Goal: Task Accomplishment & Management: Use online tool/utility

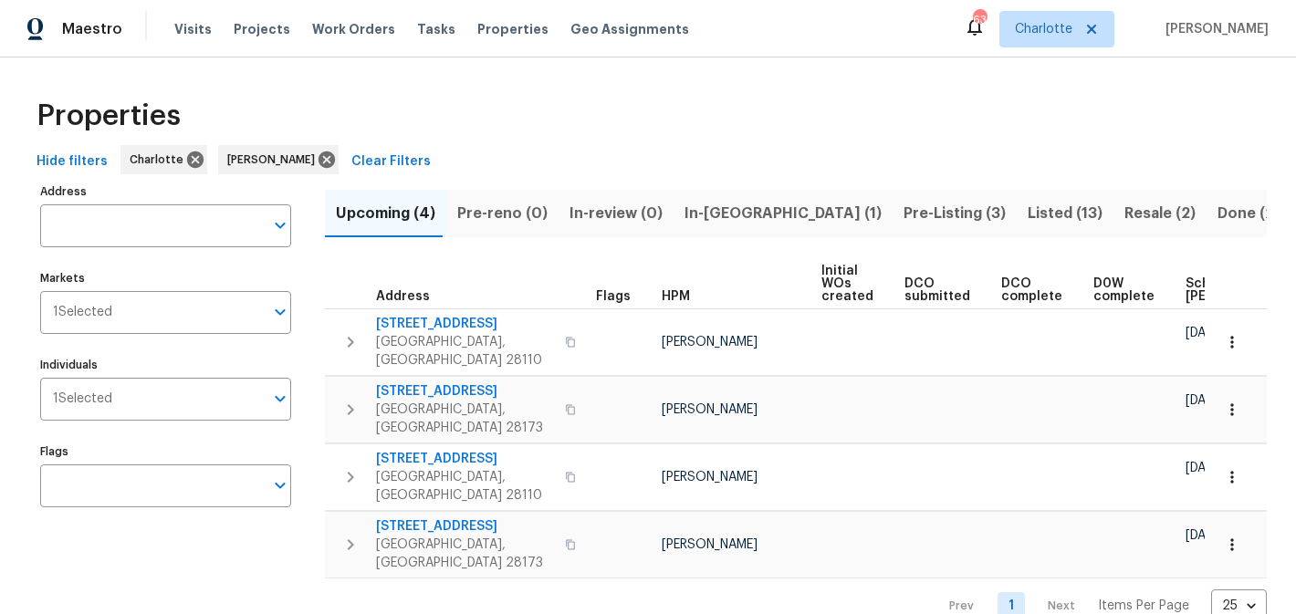
scroll to position [0, 218]
click at [703, 213] on span "In-[GEOGRAPHIC_DATA] (1)" at bounding box center [782, 214] width 197 height 26
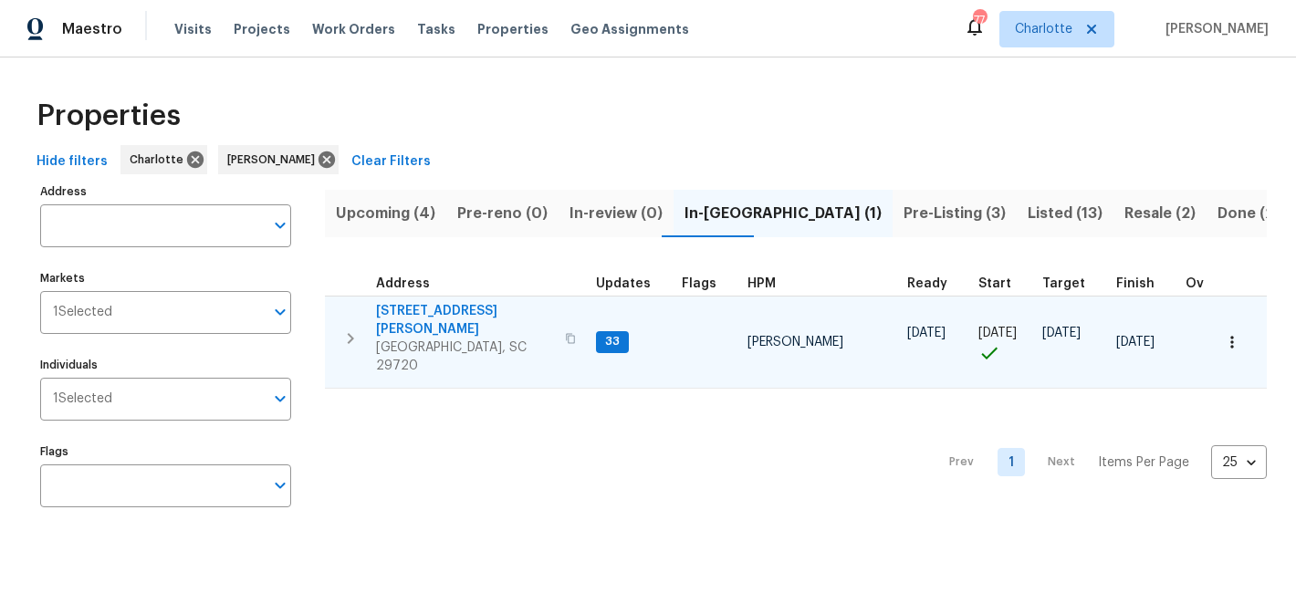
click at [421, 308] on span "[STREET_ADDRESS][PERSON_NAME]" at bounding box center [465, 320] width 178 height 37
click at [350, 328] on icon "button" at bounding box center [351, 339] width 22 height 22
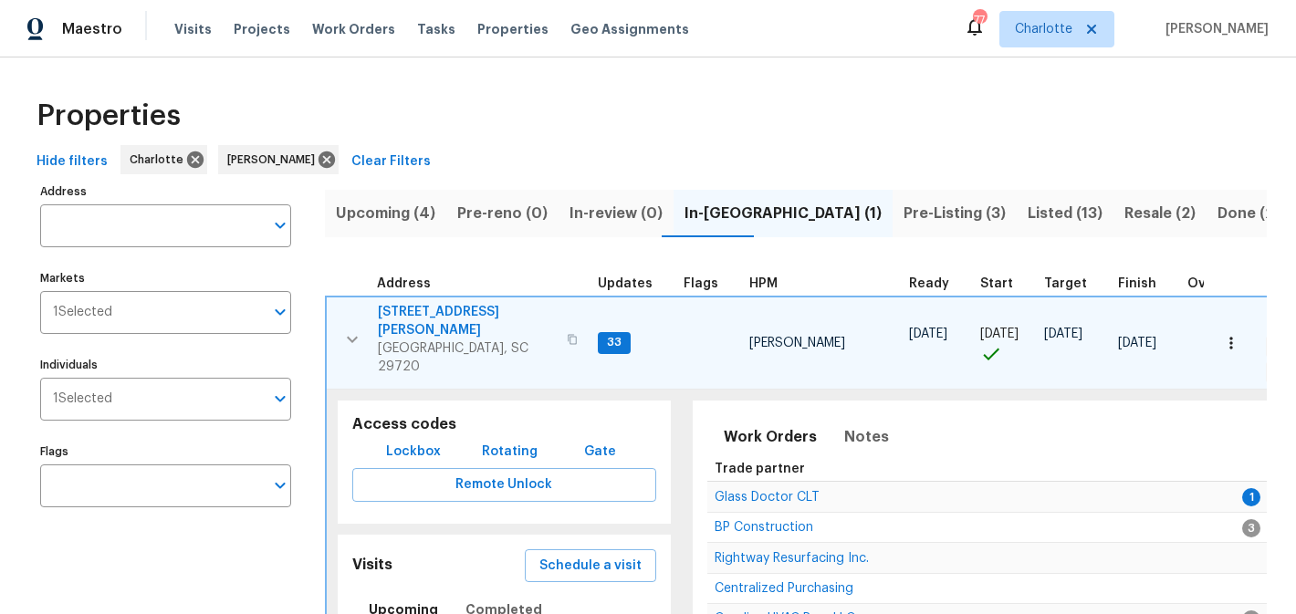
click at [426, 441] on span "Lockbox" at bounding box center [413, 452] width 55 height 23
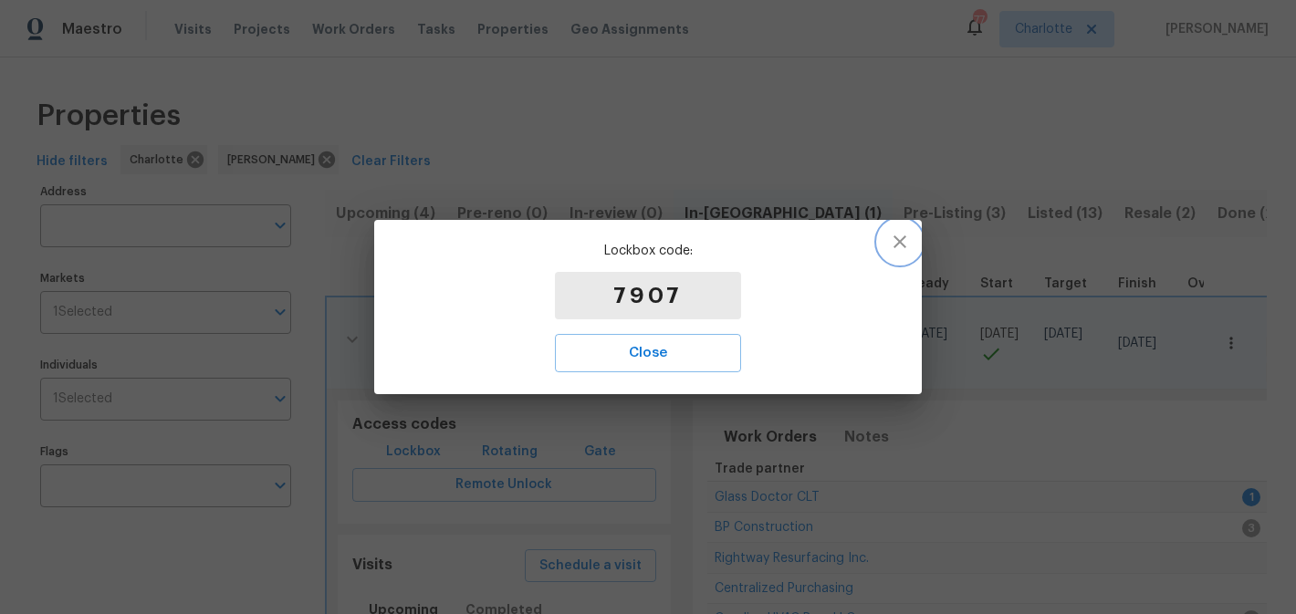
click at [900, 245] on icon "button" at bounding box center [900, 242] width 22 height 22
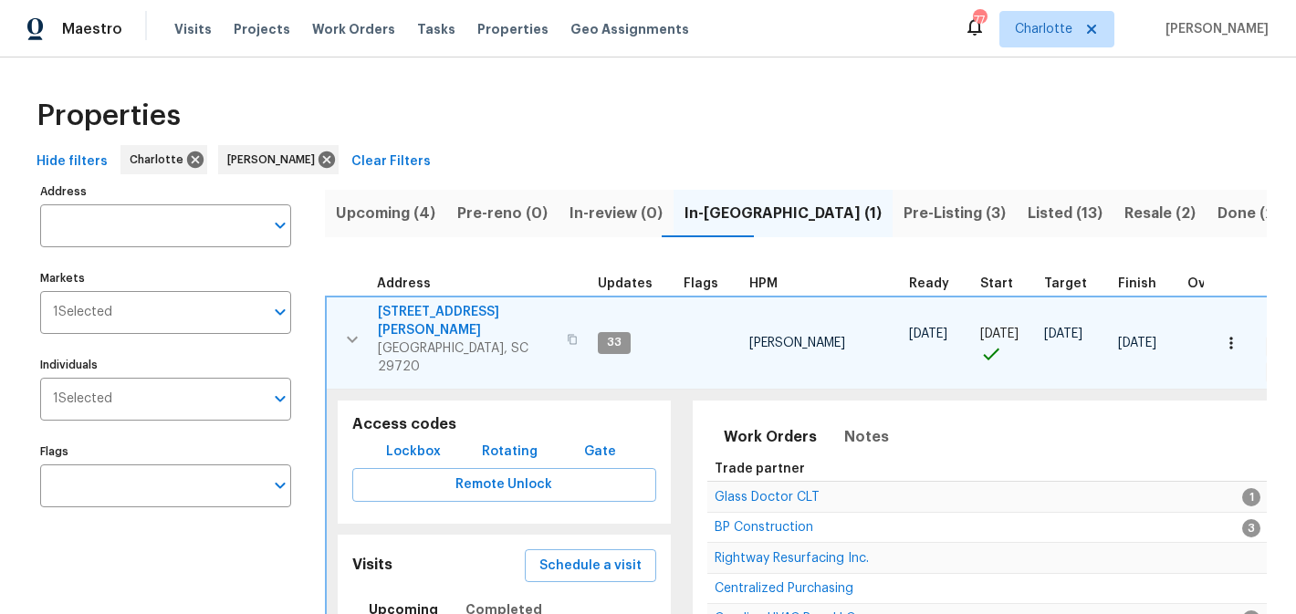
click at [424, 308] on span "2744 Lyndell Way" at bounding box center [467, 321] width 178 height 37
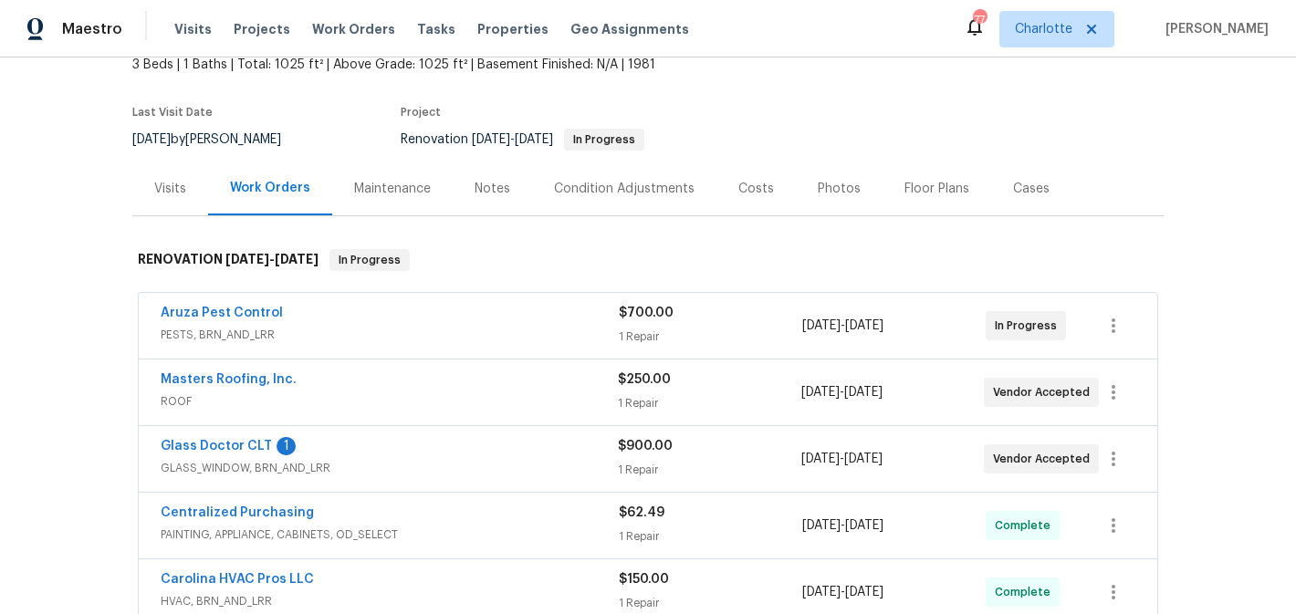
scroll to position [184, 0]
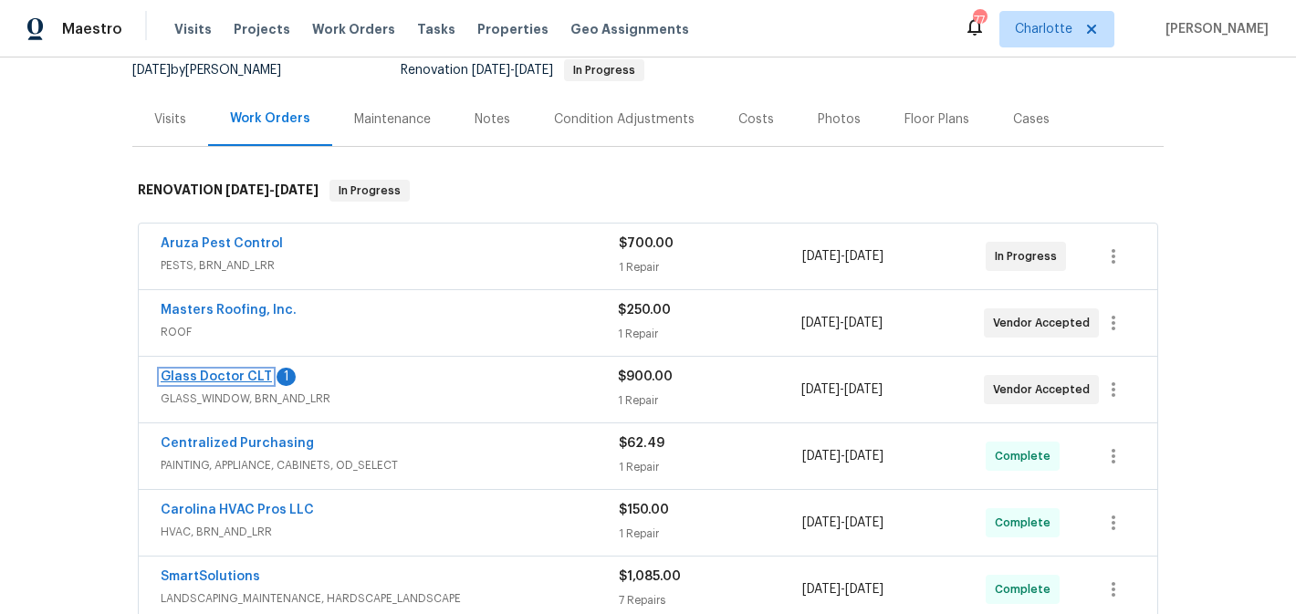
click at [204, 375] on link "Glass Doctor CLT" at bounding box center [216, 377] width 111 height 13
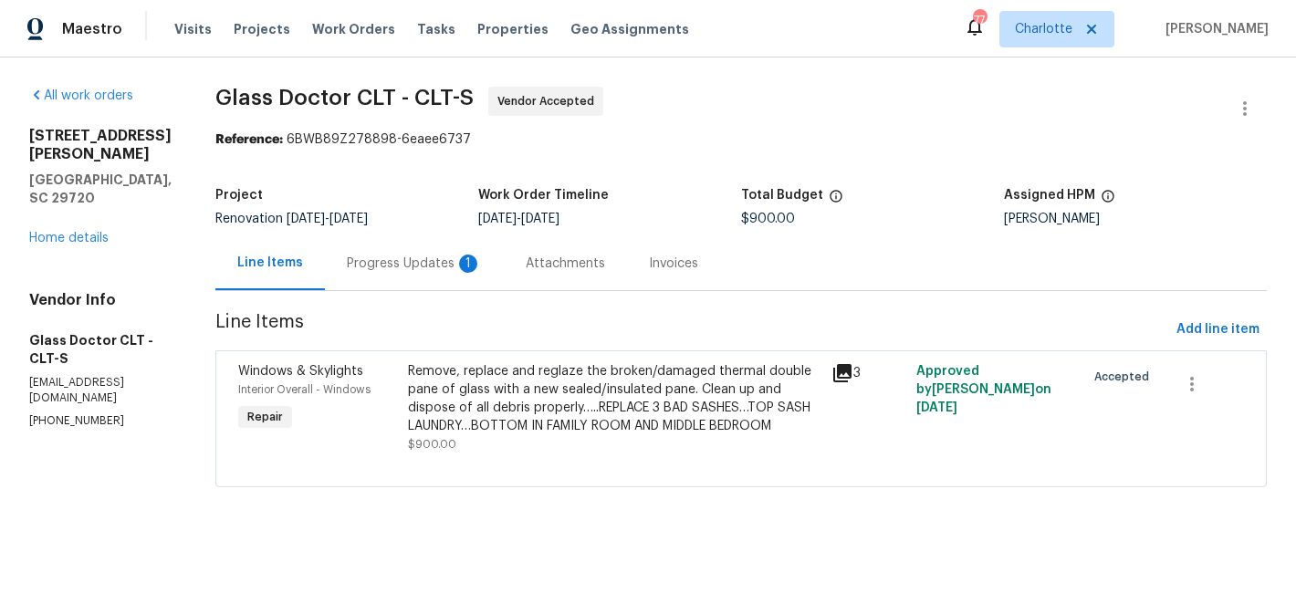
click at [402, 247] on div "Progress Updates 1" at bounding box center [414, 263] width 179 height 54
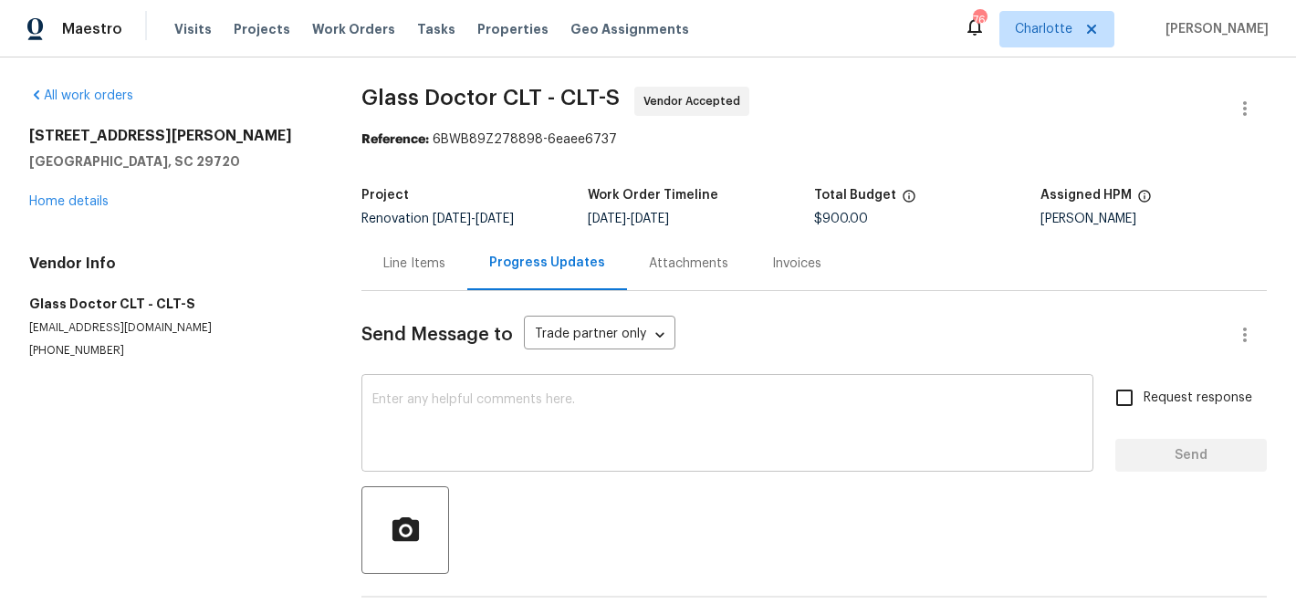
click at [517, 412] on textarea at bounding box center [727, 425] width 710 height 64
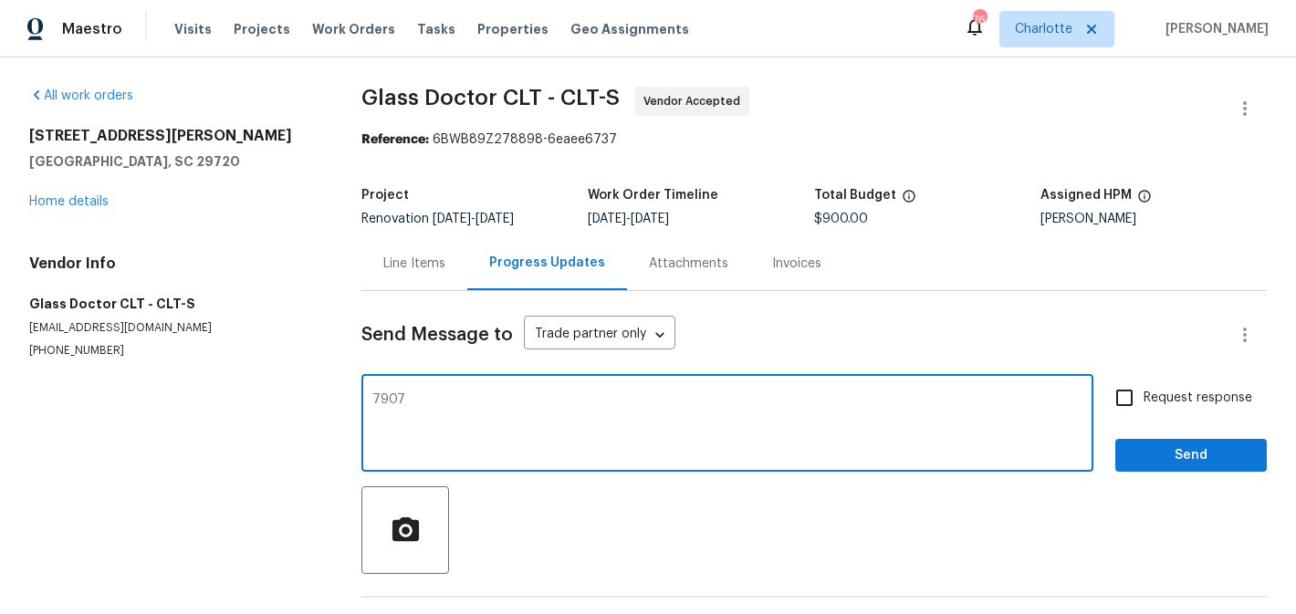
type textarea "7907"
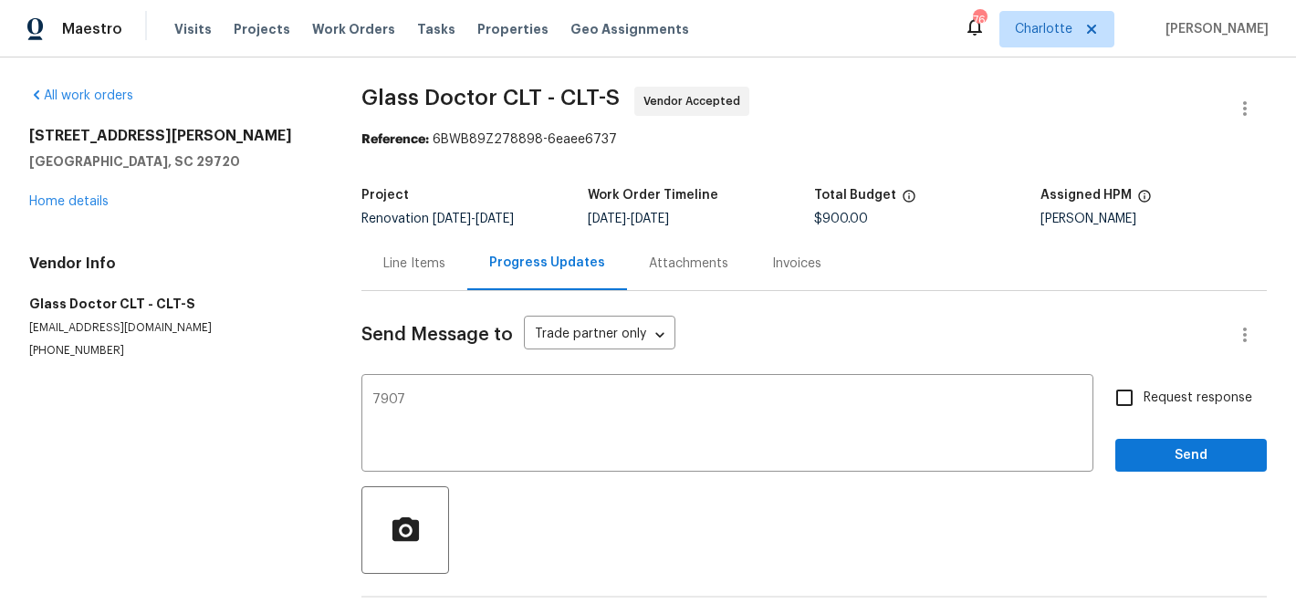
click at [1155, 408] on label "Request response" at bounding box center [1178, 398] width 147 height 38
click at [1144, 408] on input "Request response" at bounding box center [1124, 398] width 38 height 38
checkbox input "true"
click at [1167, 453] on span "Send" at bounding box center [1191, 455] width 122 height 23
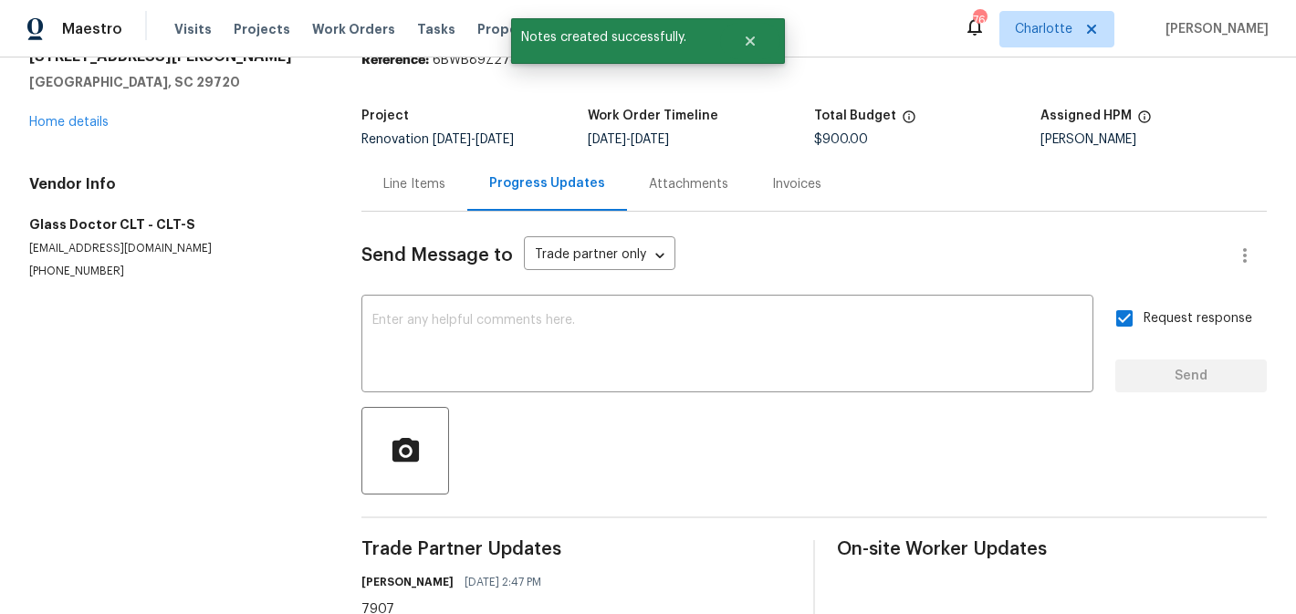
scroll to position [58, 0]
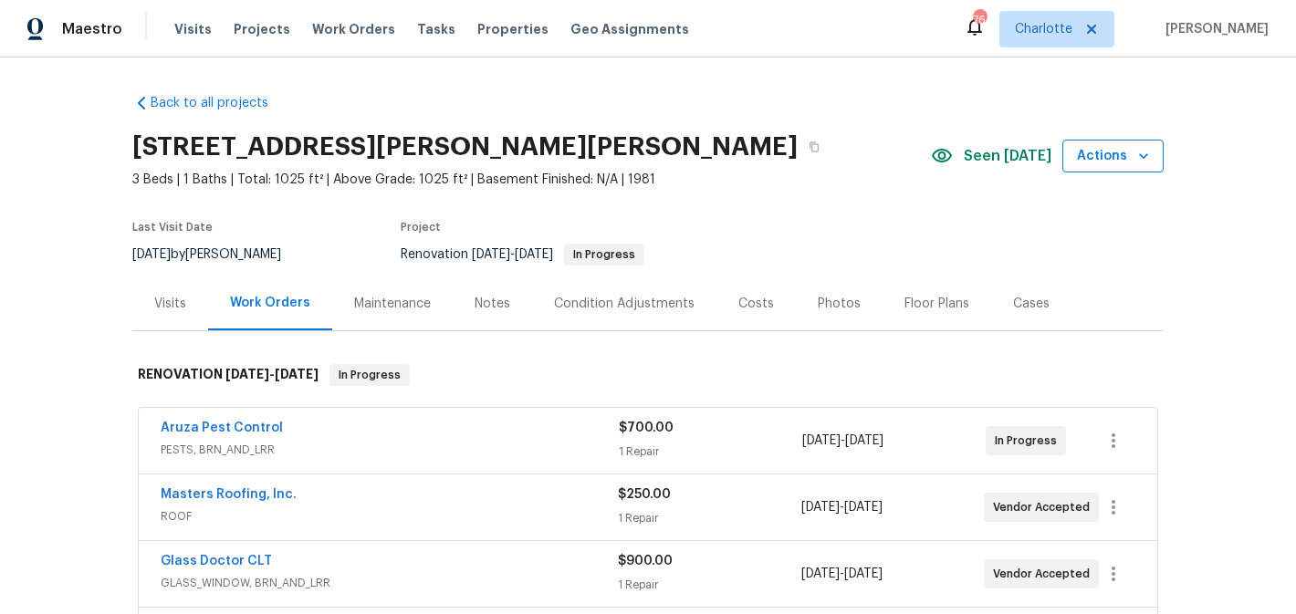
click at [1126, 156] on span "Actions" at bounding box center [1113, 156] width 72 height 23
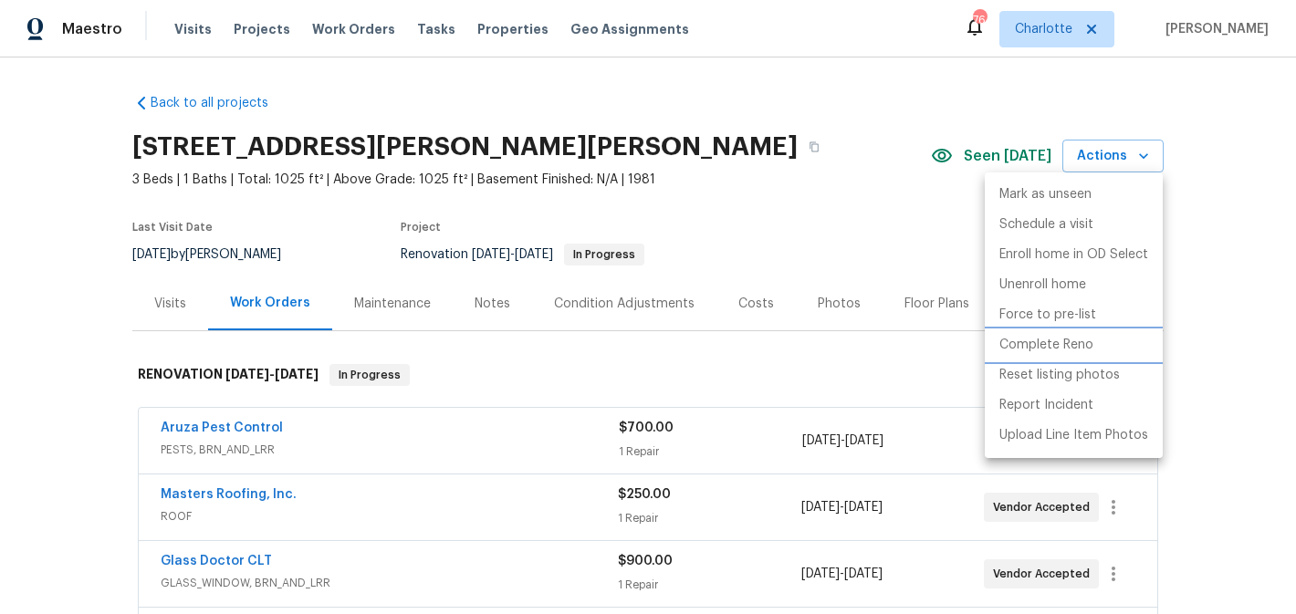
click at [1054, 348] on p "Complete Reno" at bounding box center [1046, 345] width 94 height 19
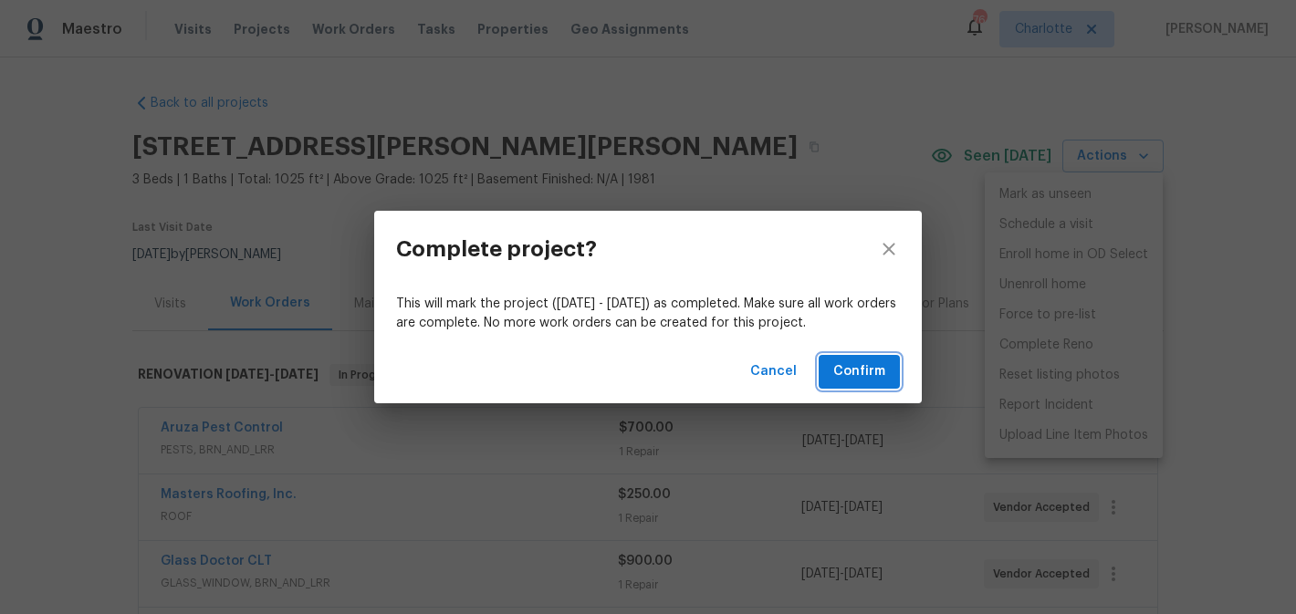
click at [885, 363] on button "Confirm" at bounding box center [859, 372] width 81 height 34
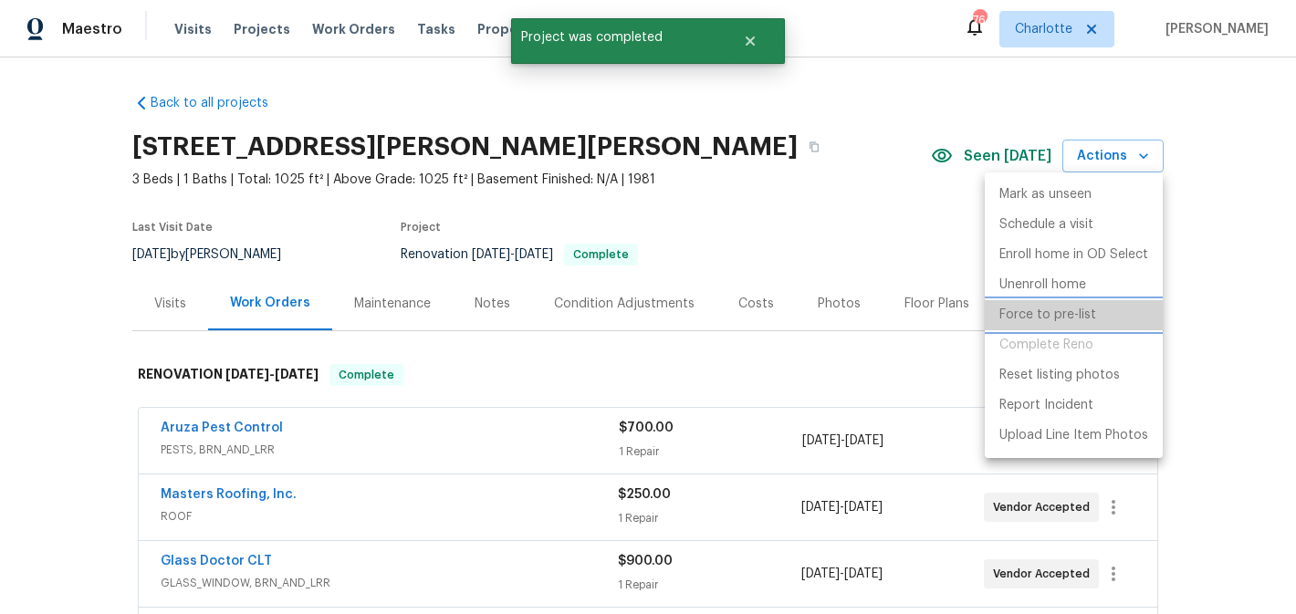
click at [1041, 308] on p "Force to pre-list" at bounding box center [1047, 315] width 97 height 19
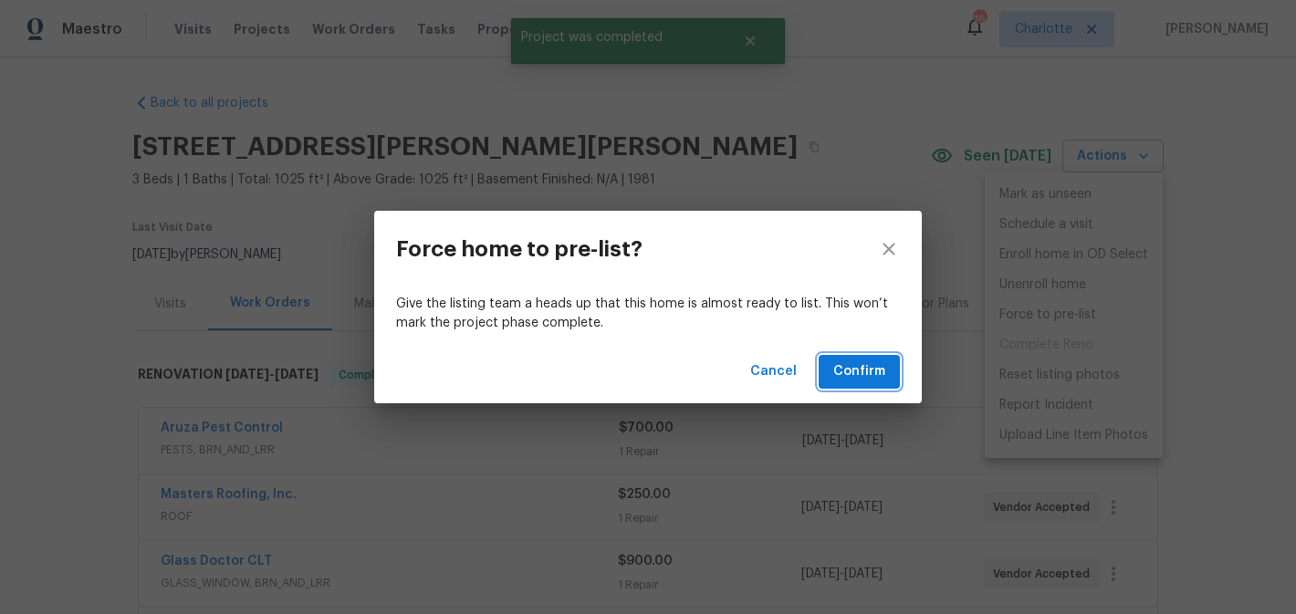
click at [886, 371] on button "Confirm" at bounding box center [859, 372] width 81 height 34
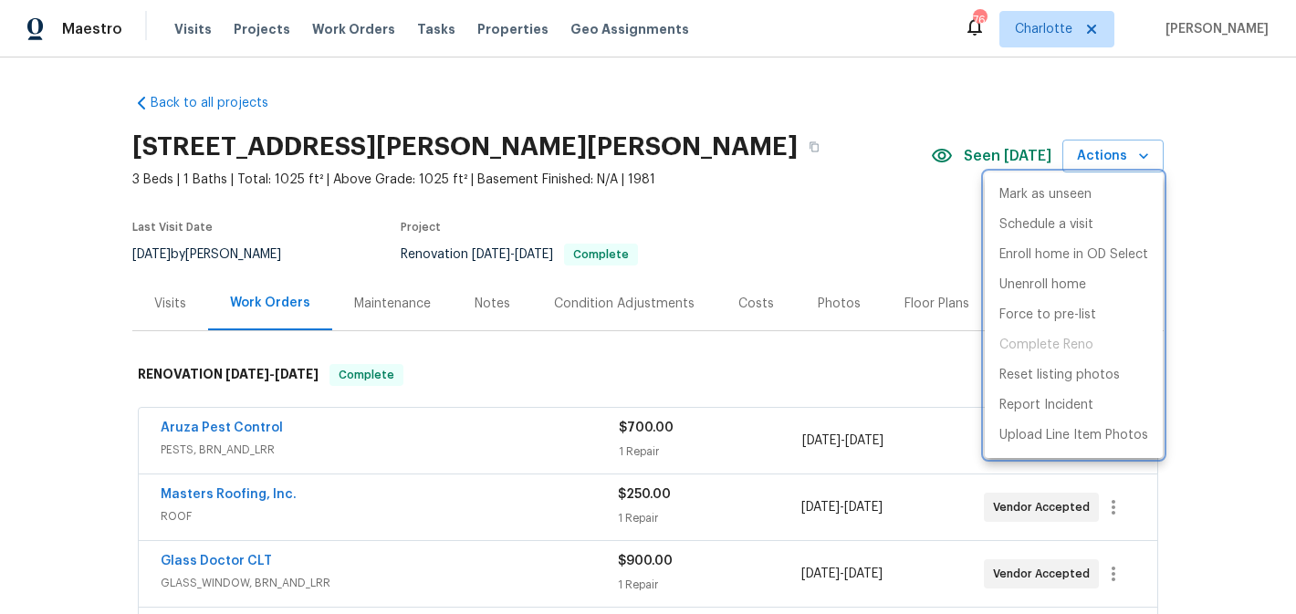
click at [696, 141] on div at bounding box center [648, 307] width 1296 height 614
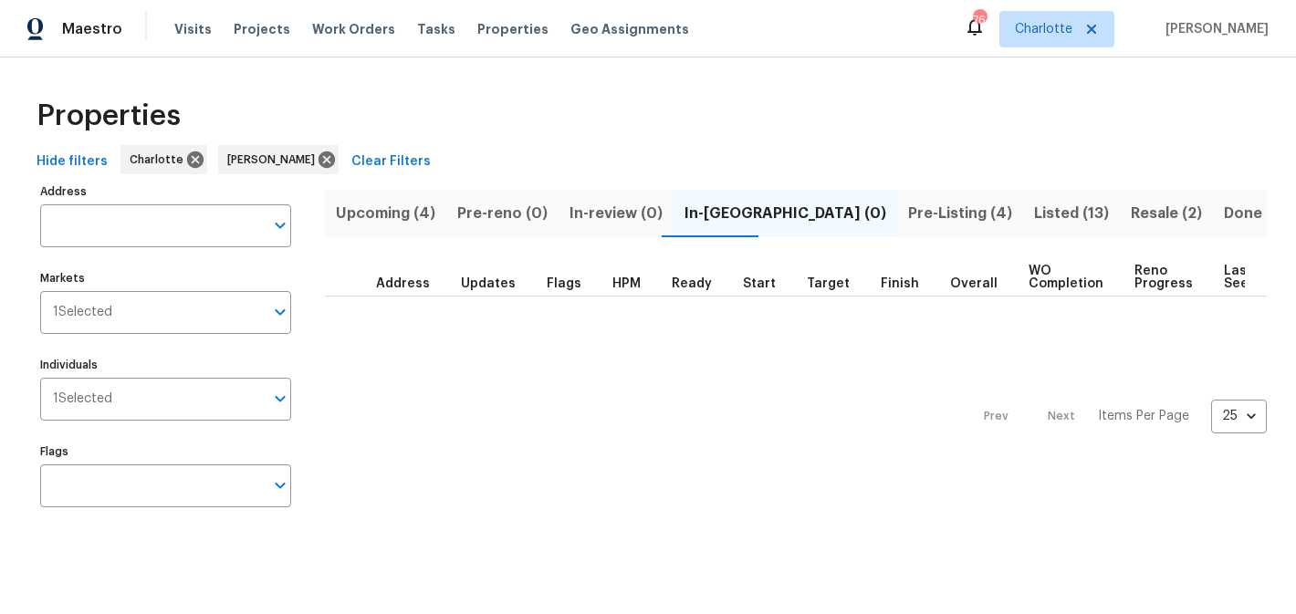
click at [385, 219] on span "Upcoming (4)" at bounding box center [385, 214] width 99 height 26
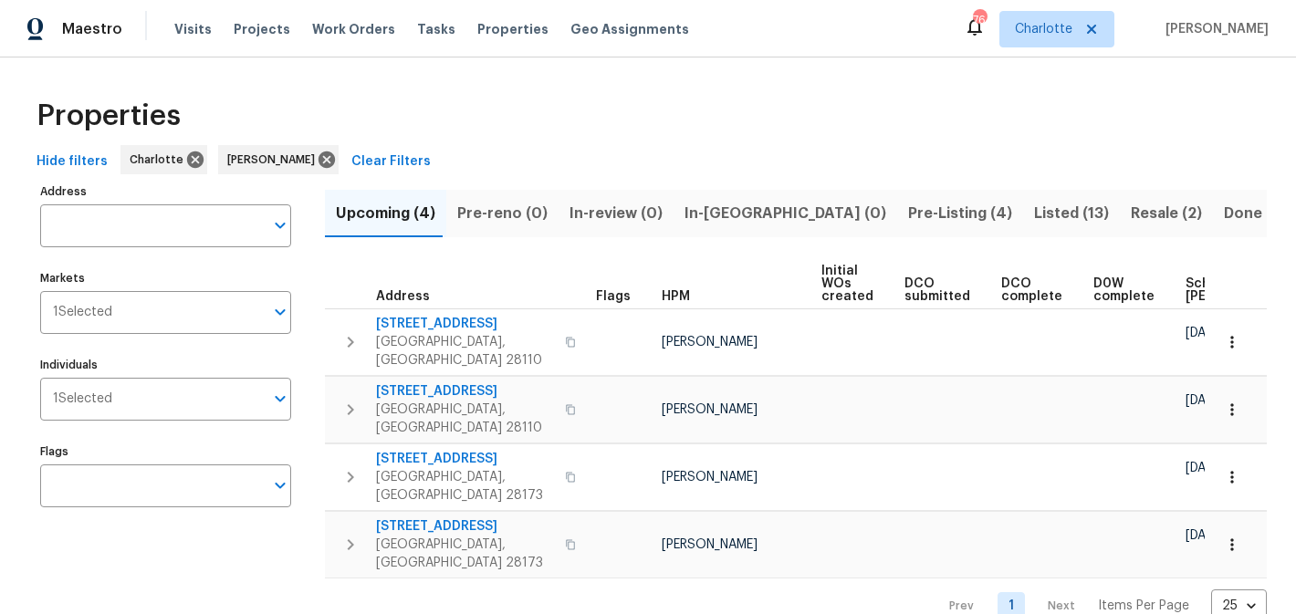
click at [908, 201] on span "Pre-Listing (4)" at bounding box center [960, 214] width 104 height 26
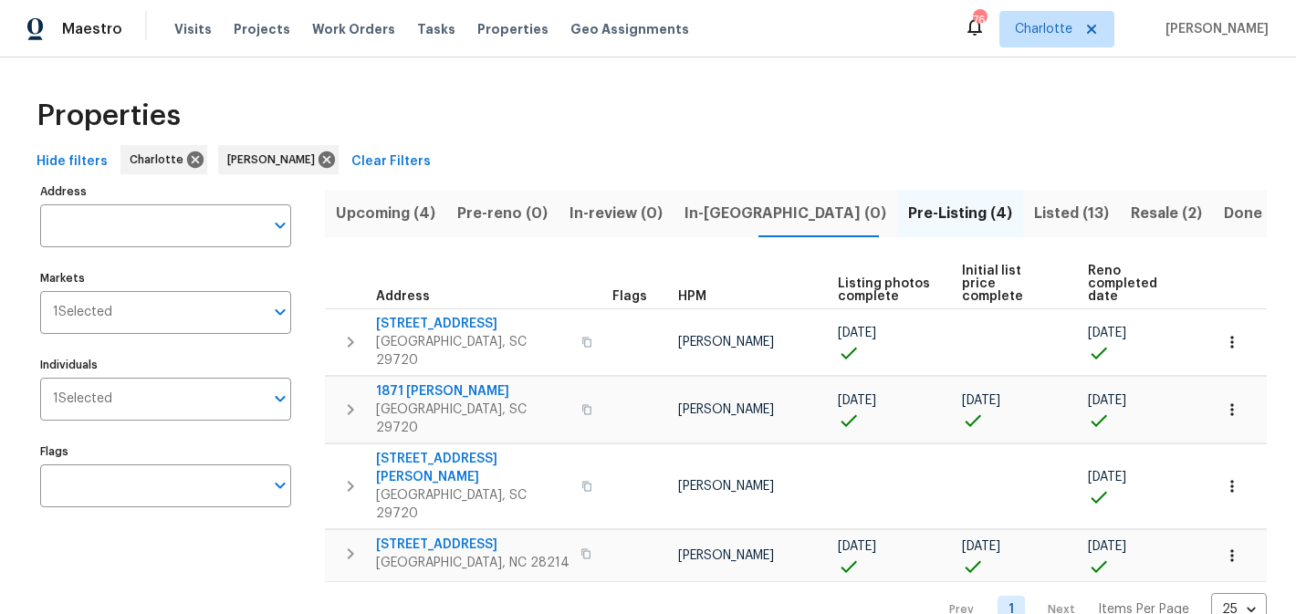
click at [1034, 207] on span "Listed (13)" at bounding box center [1071, 214] width 75 height 26
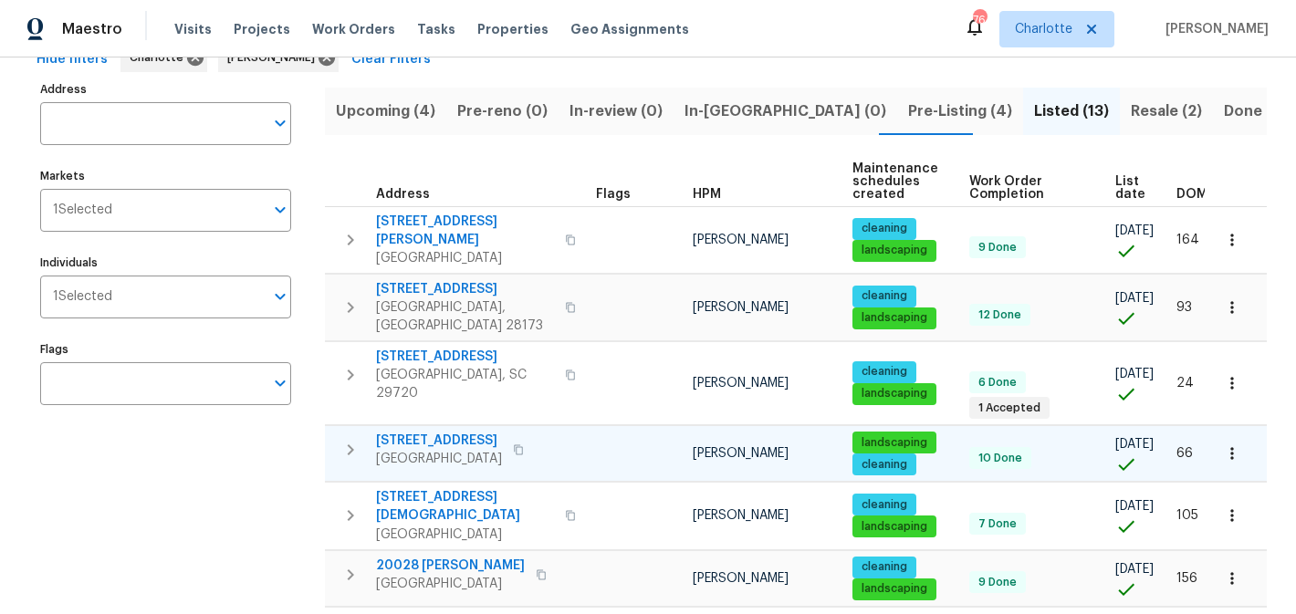
scroll to position [101, 0]
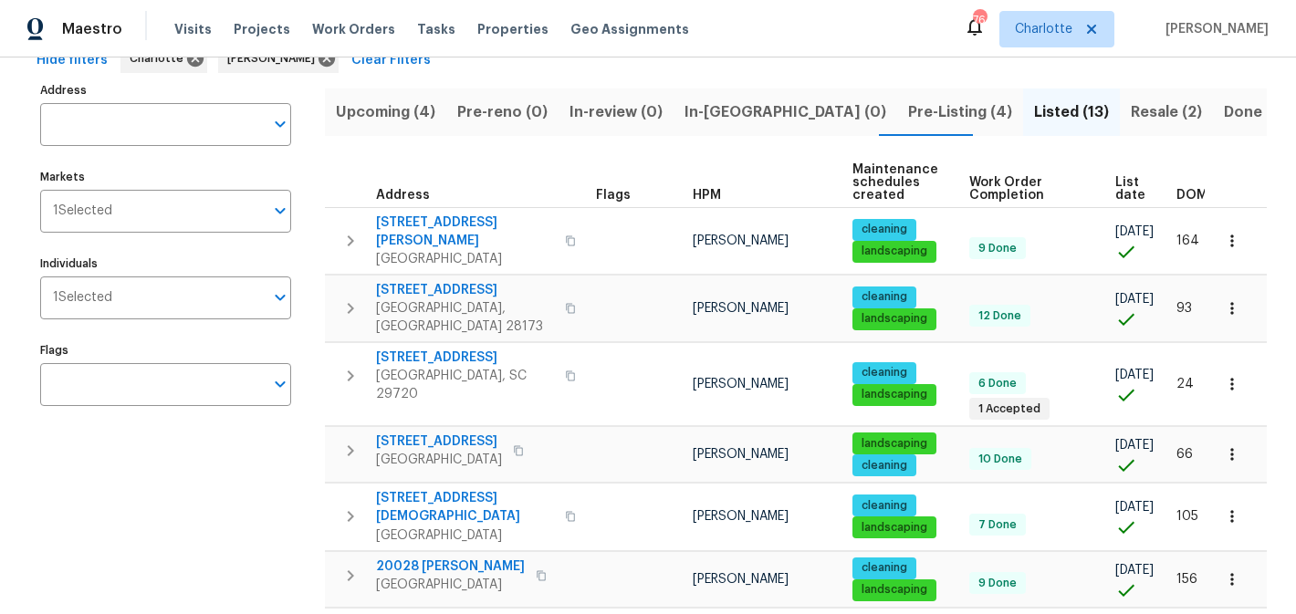
click at [1120, 124] on button "Resale (2)" at bounding box center [1166, 112] width 93 height 47
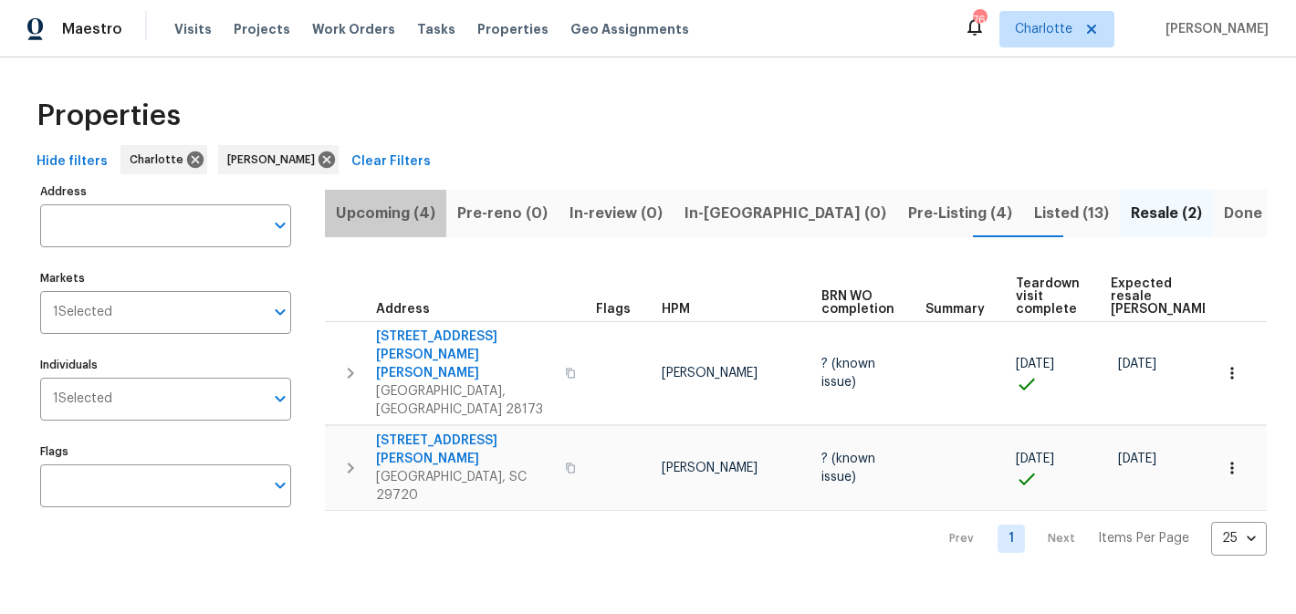
click at [396, 220] on span "Upcoming (4)" at bounding box center [385, 214] width 99 height 26
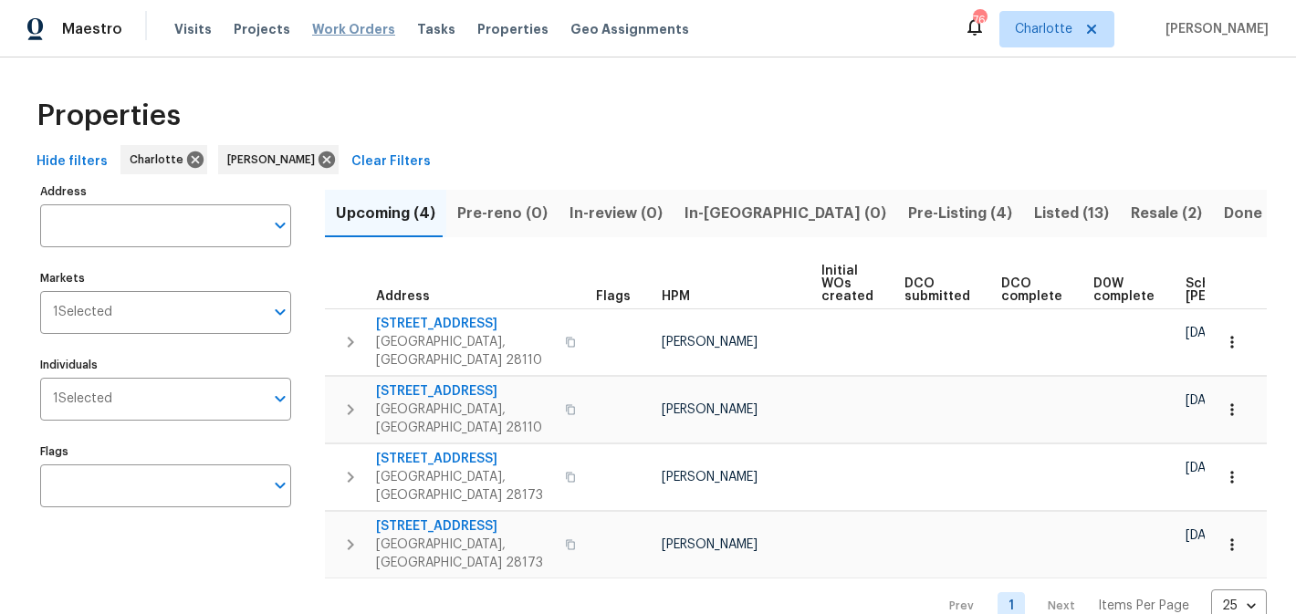
click at [324, 33] on span "Work Orders" at bounding box center [353, 29] width 83 height 18
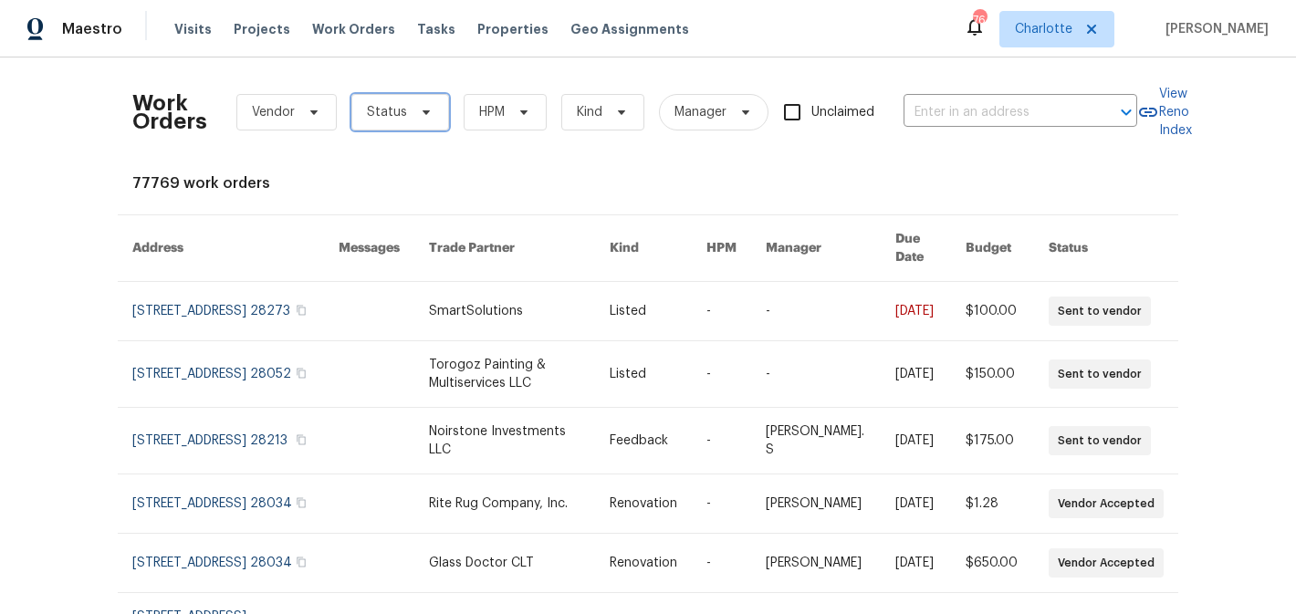
click at [423, 107] on icon at bounding box center [426, 112] width 15 height 15
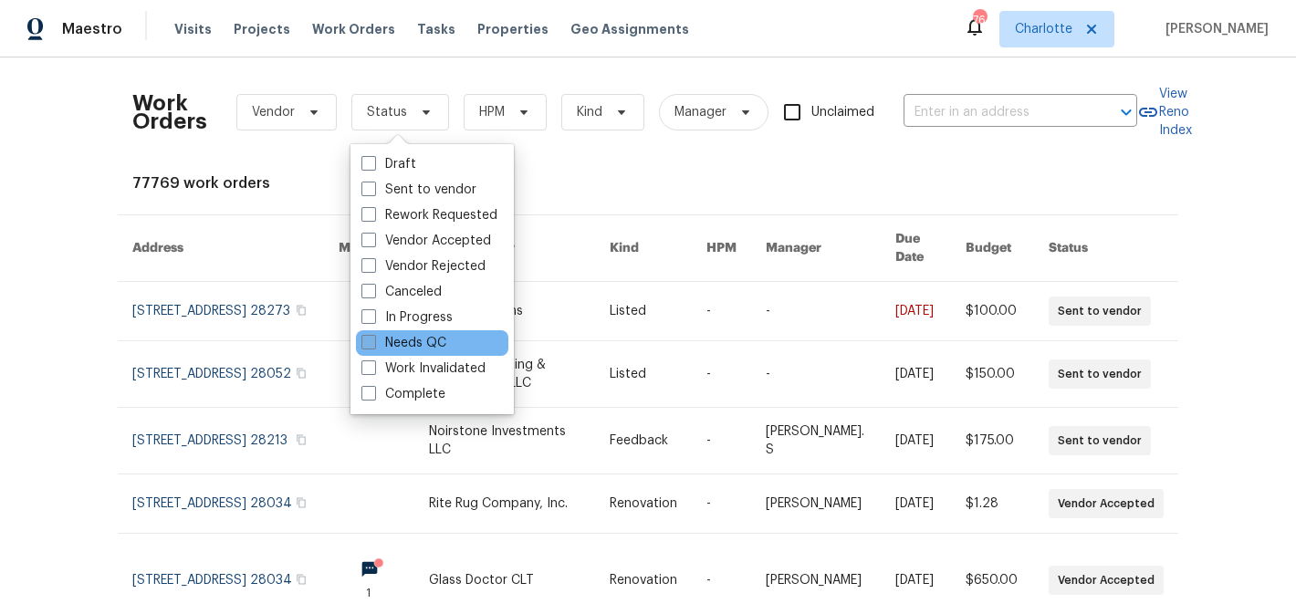
click at [414, 341] on label "Needs QC" at bounding box center [403, 343] width 85 height 18
click at [373, 341] on input "Needs QC" at bounding box center [367, 340] width 12 height 12
checkbox input "true"
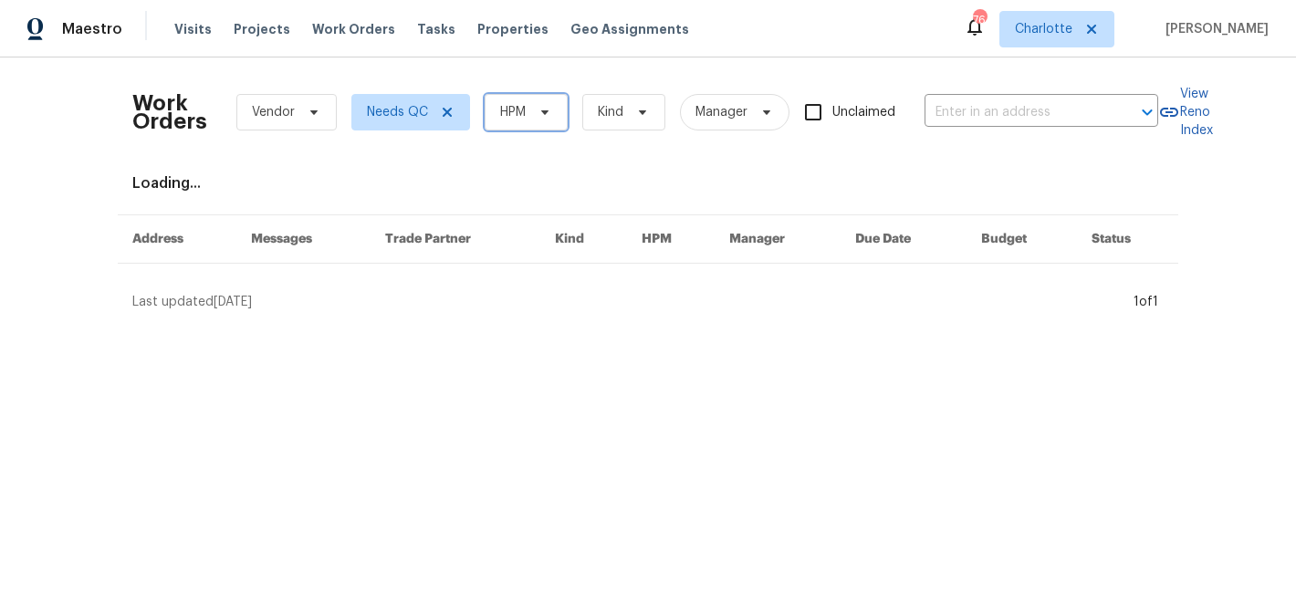
click at [534, 112] on span at bounding box center [542, 112] width 20 height 15
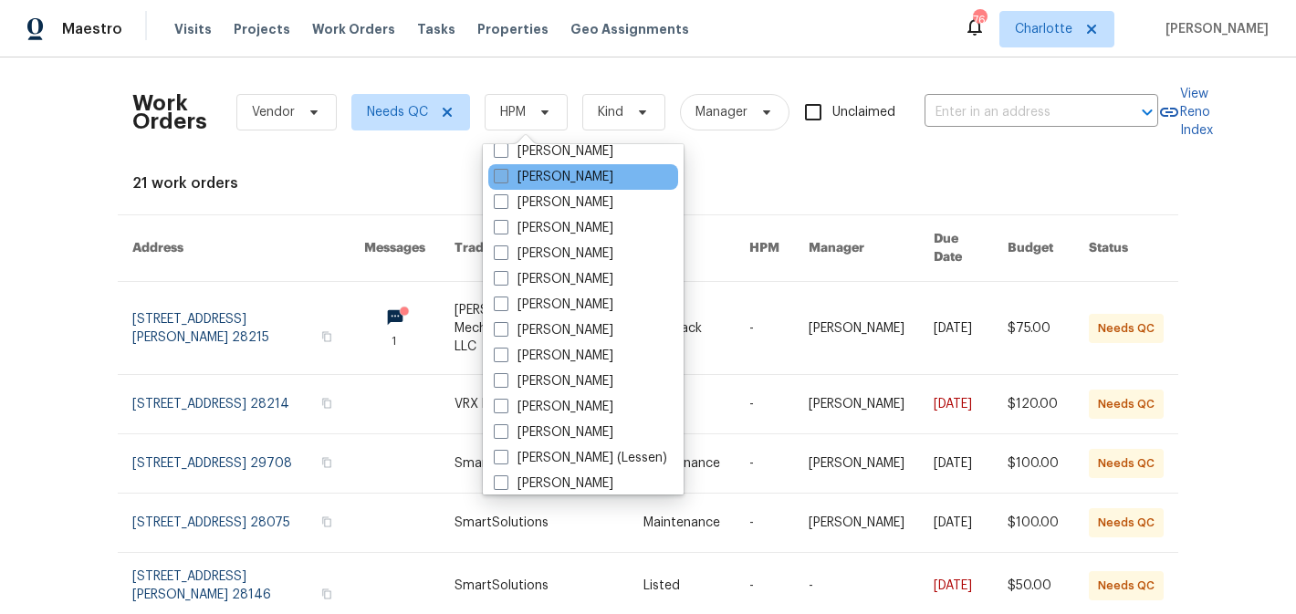
scroll to position [226, 0]
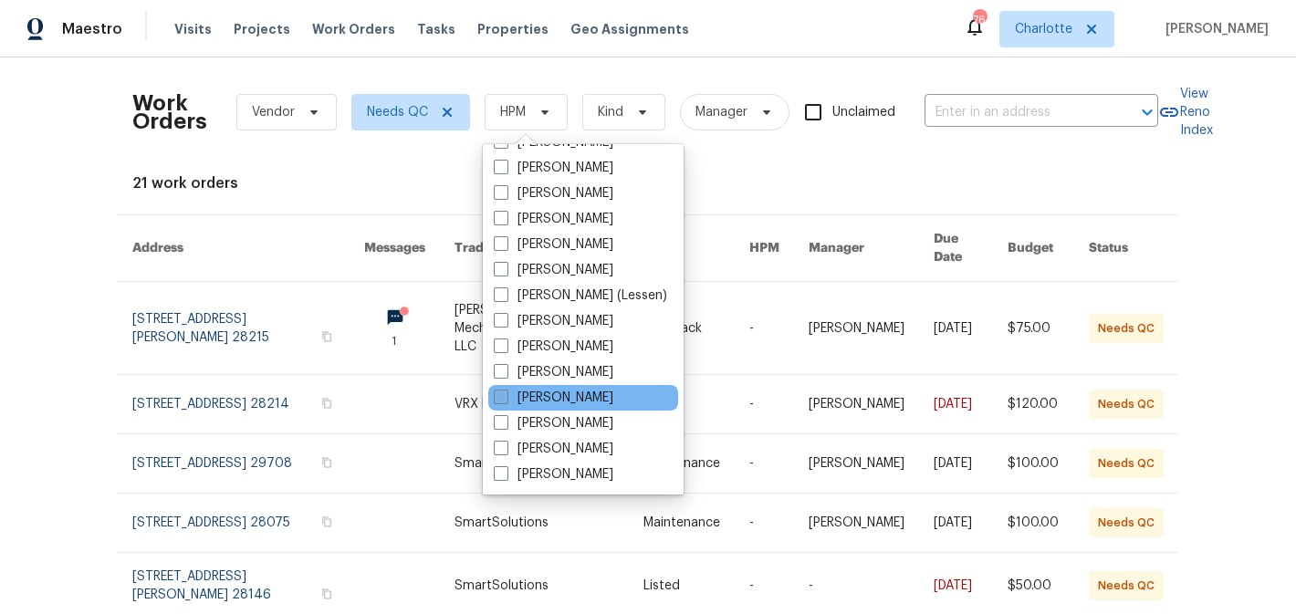
click at [547, 389] on label "[PERSON_NAME]" at bounding box center [554, 398] width 120 height 18
click at [506, 389] on input "[PERSON_NAME]" at bounding box center [500, 395] width 12 height 12
checkbox input "true"
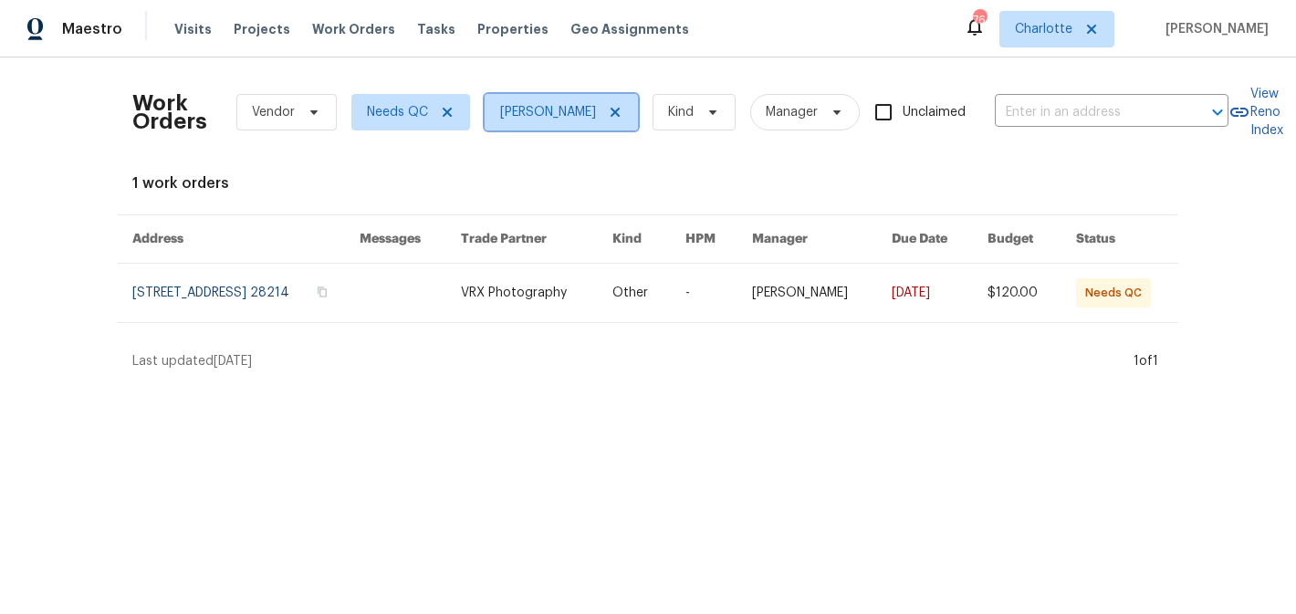
click at [622, 115] on icon at bounding box center [615, 112] width 15 height 15
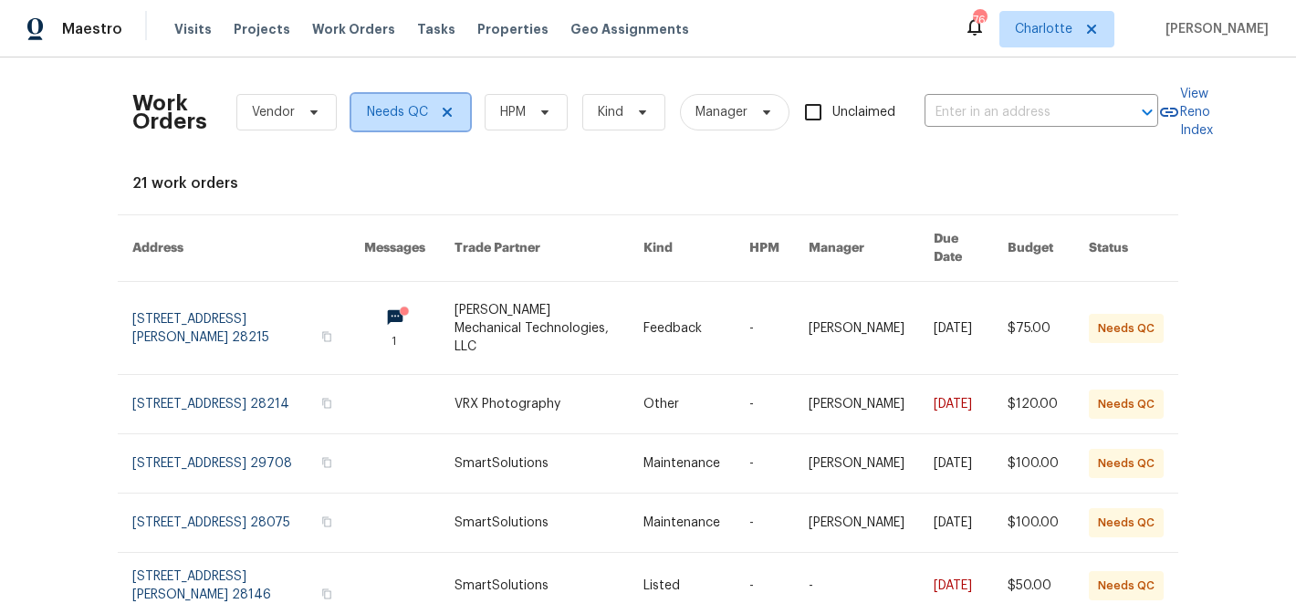
click at [448, 110] on icon at bounding box center [447, 112] width 9 height 9
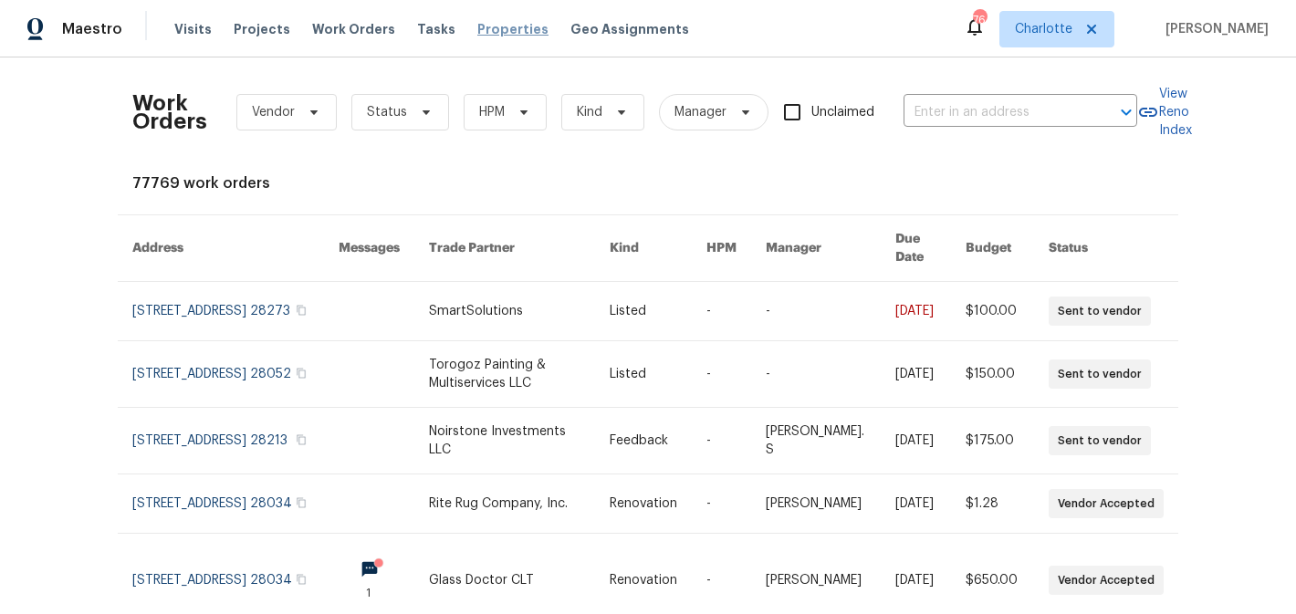
click at [503, 29] on span "Properties" at bounding box center [512, 29] width 71 height 18
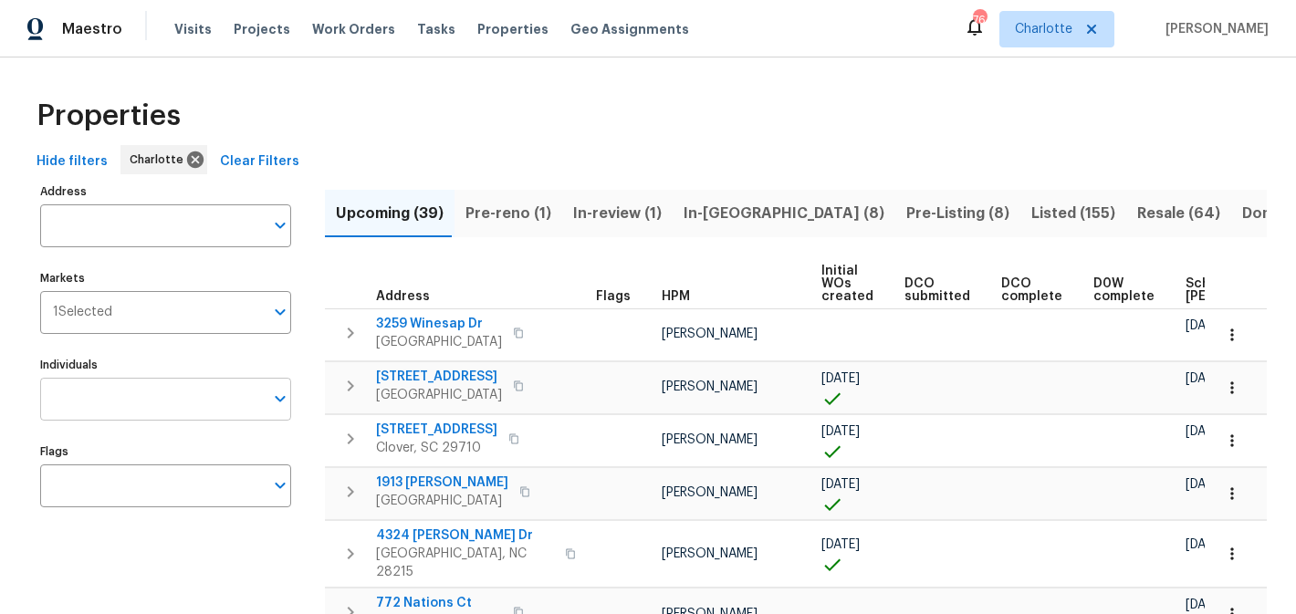
click at [128, 402] on input "Individuals" at bounding box center [152, 399] width 224 height 43
type input "matthew"
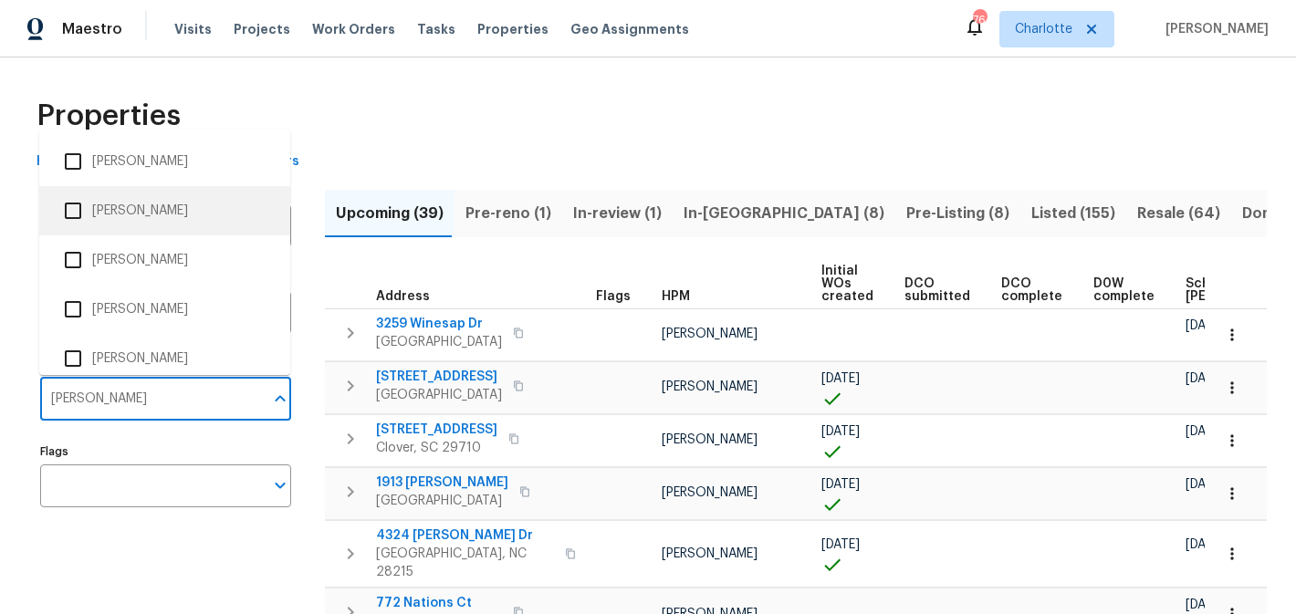
click at [141, 198] on li "[PERSON_NAME]" at bounding box center [165, 211] width 222 height 38
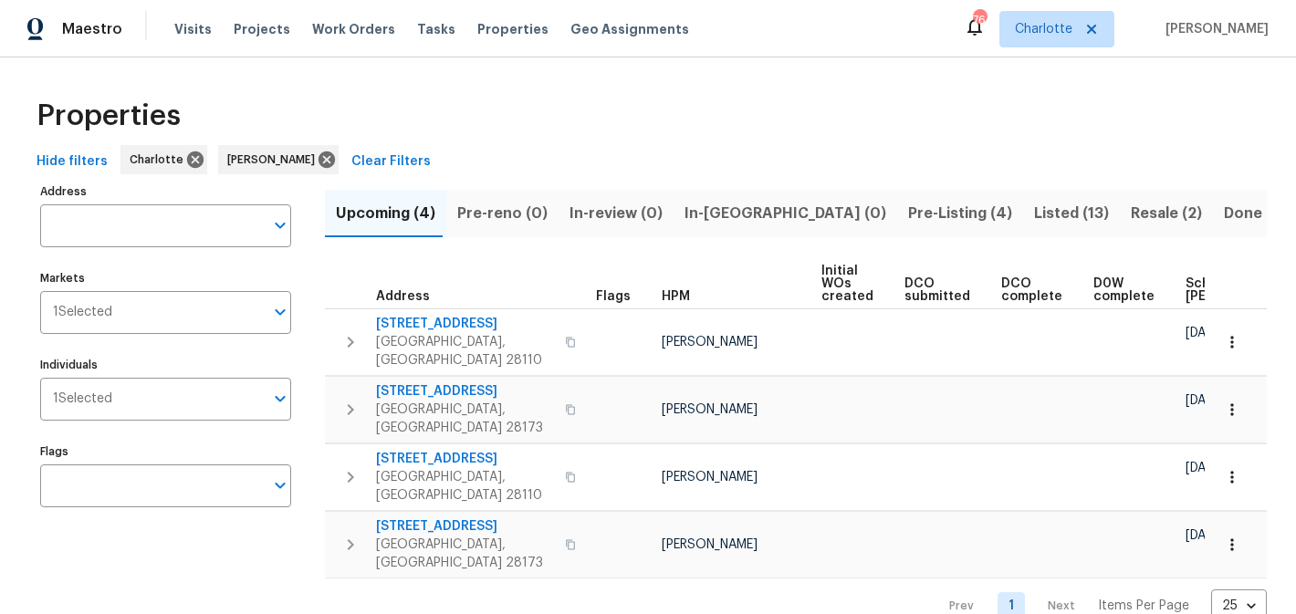
click at [908, 210] on span "Pre-Listing (4)" at bounding box center [960, 214] width 104 height 26
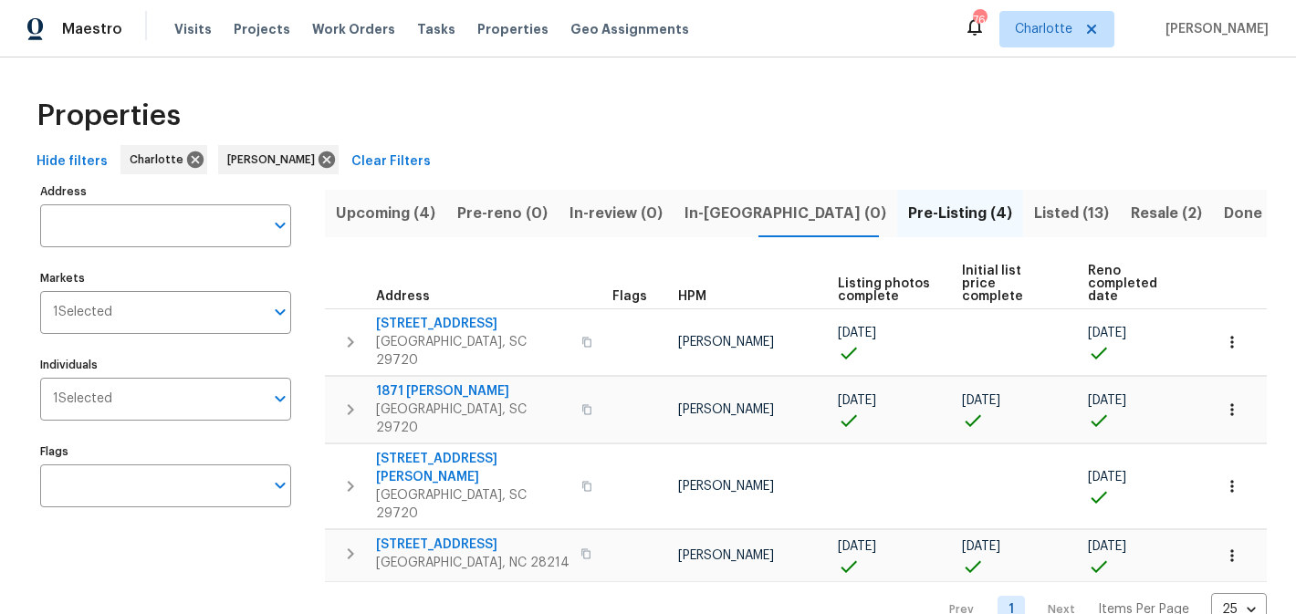
click at [1034, 204] on span "Listed (13)" at bounding box center [1071, 214] width 75 height 26
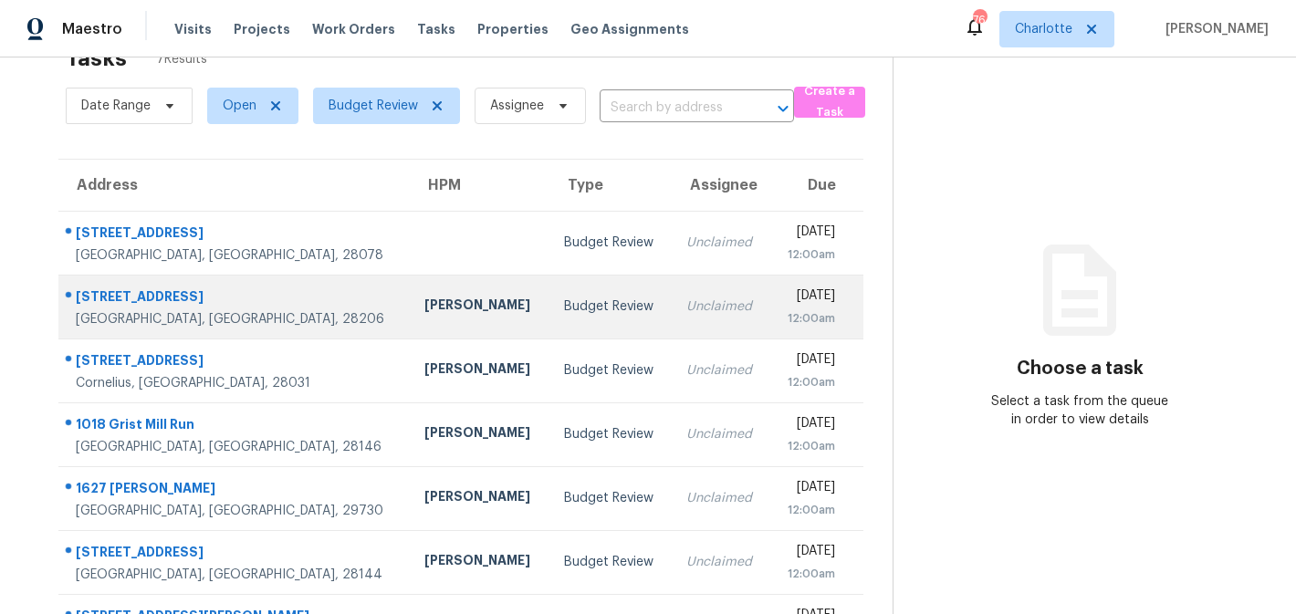
scroll to position [110, 0]
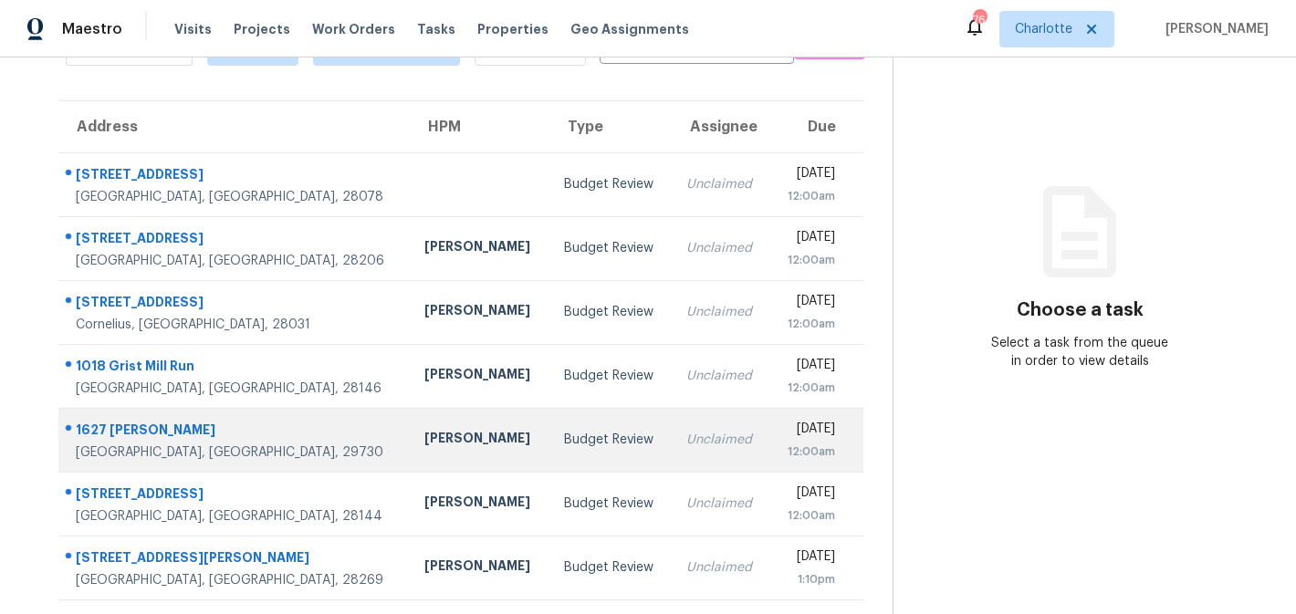
click at [549, 454] on td "Budget Review" at bounding box center [610, 440] width 122 height 64
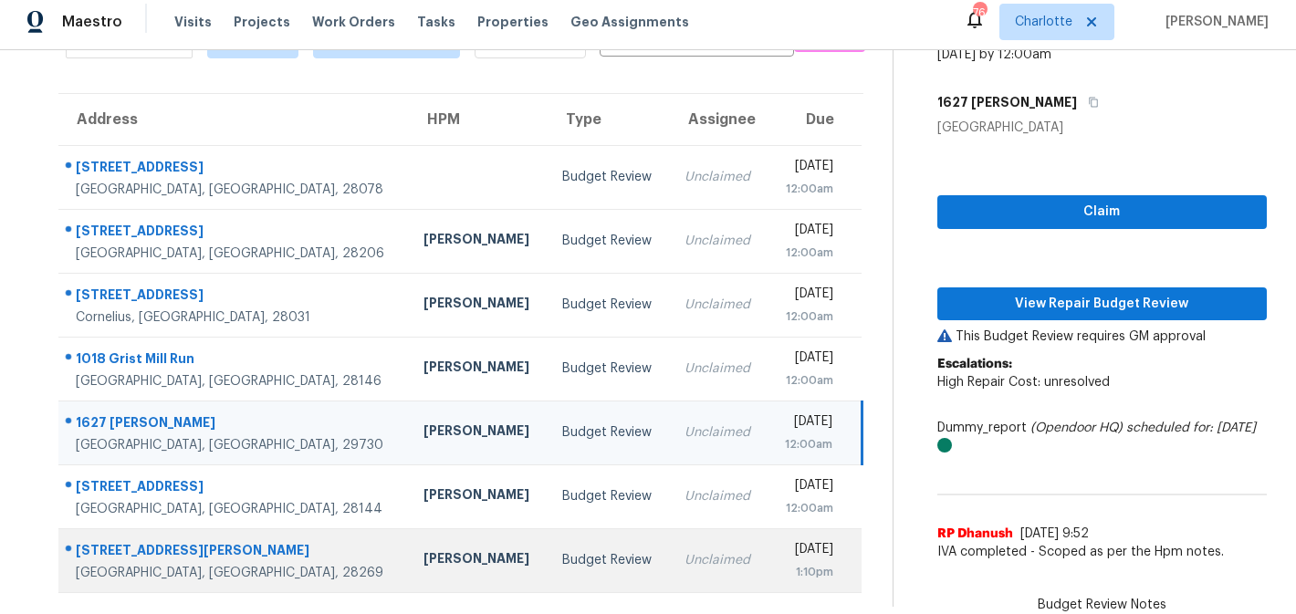
click at [557, 545] on td "Budget Review" at bounding box center [609, 560] width 122 height 64
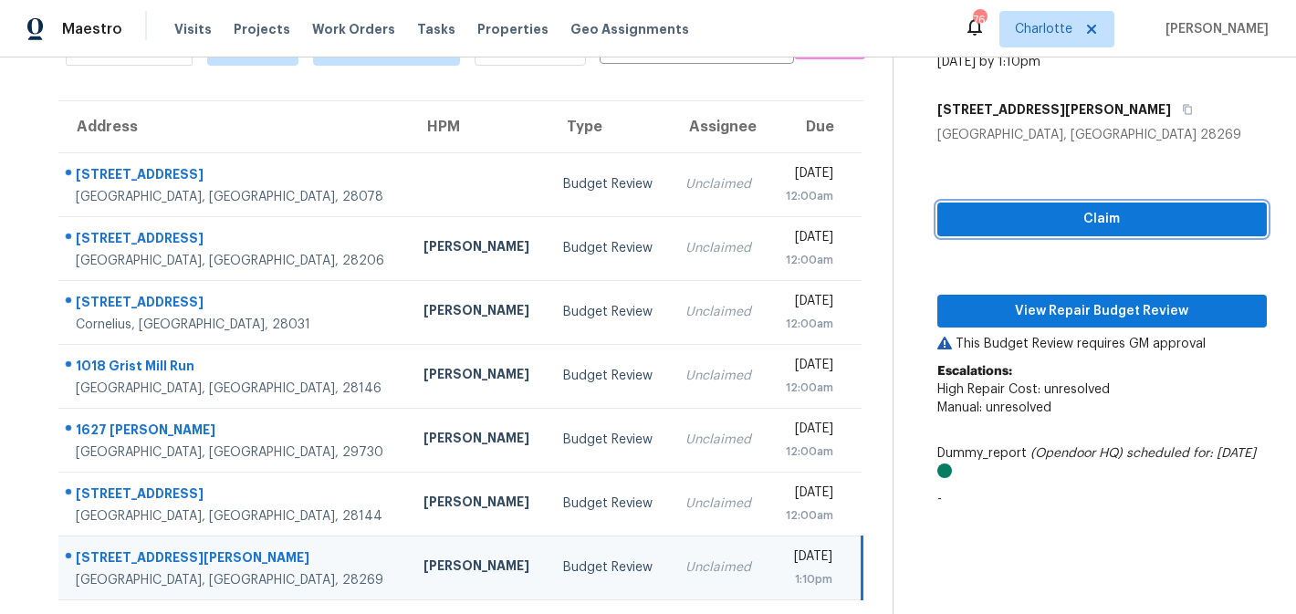
click at [1063, 223] on span "Claim" at bounding box center [1102, 219] width 300 height 23
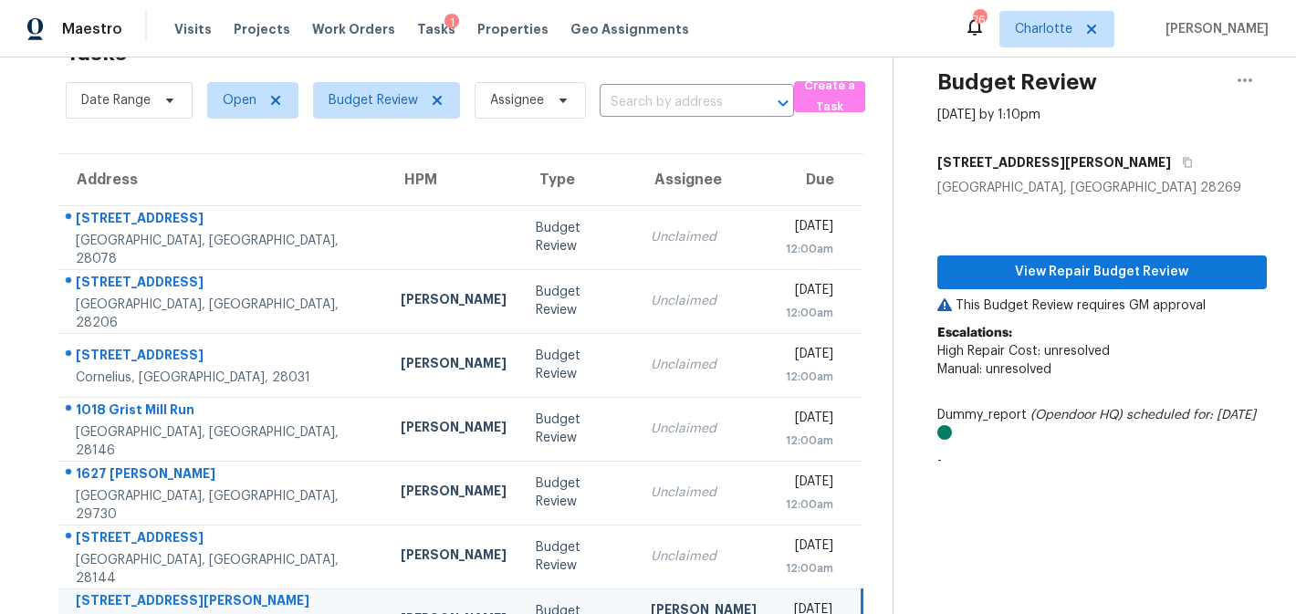
scroll to position [110, 0]
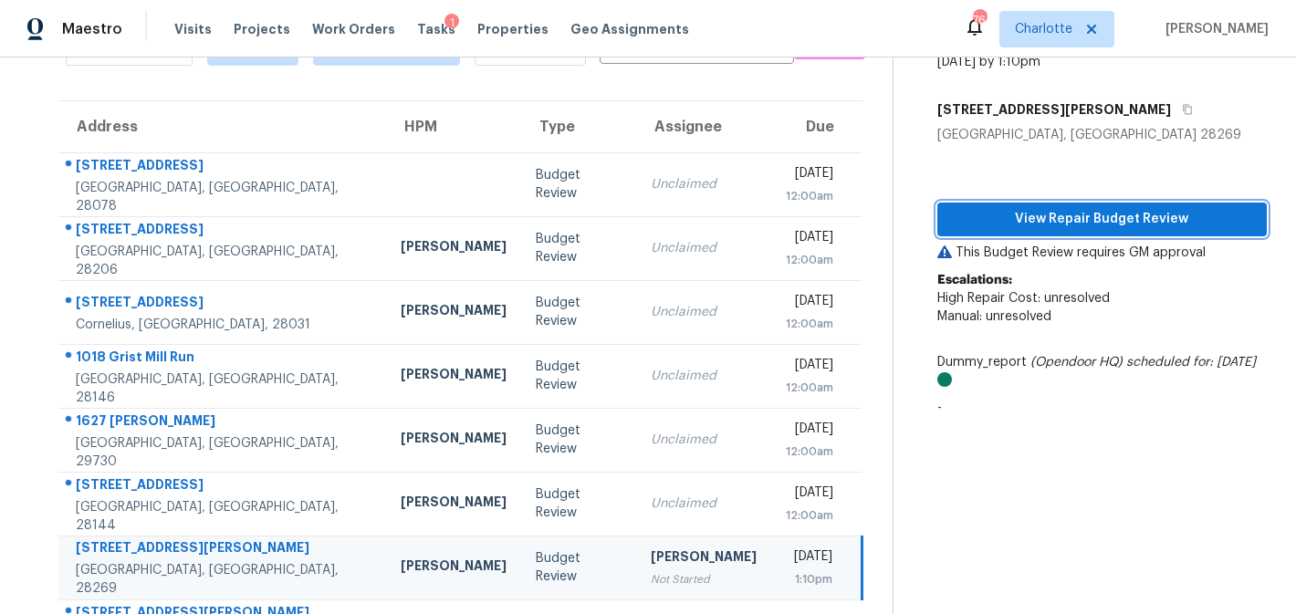
click at [1101, 232] on button "View Repair Budget Review" at bounding box center [1101, 220] width 329 height 34
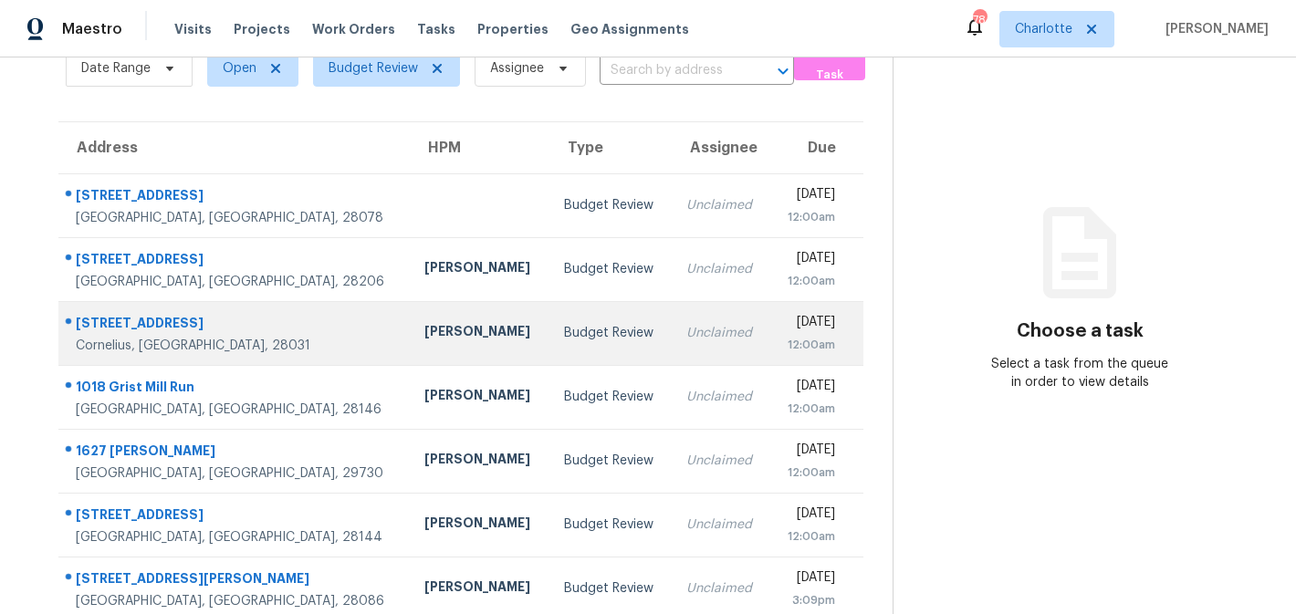
scroll to position [110, 0]
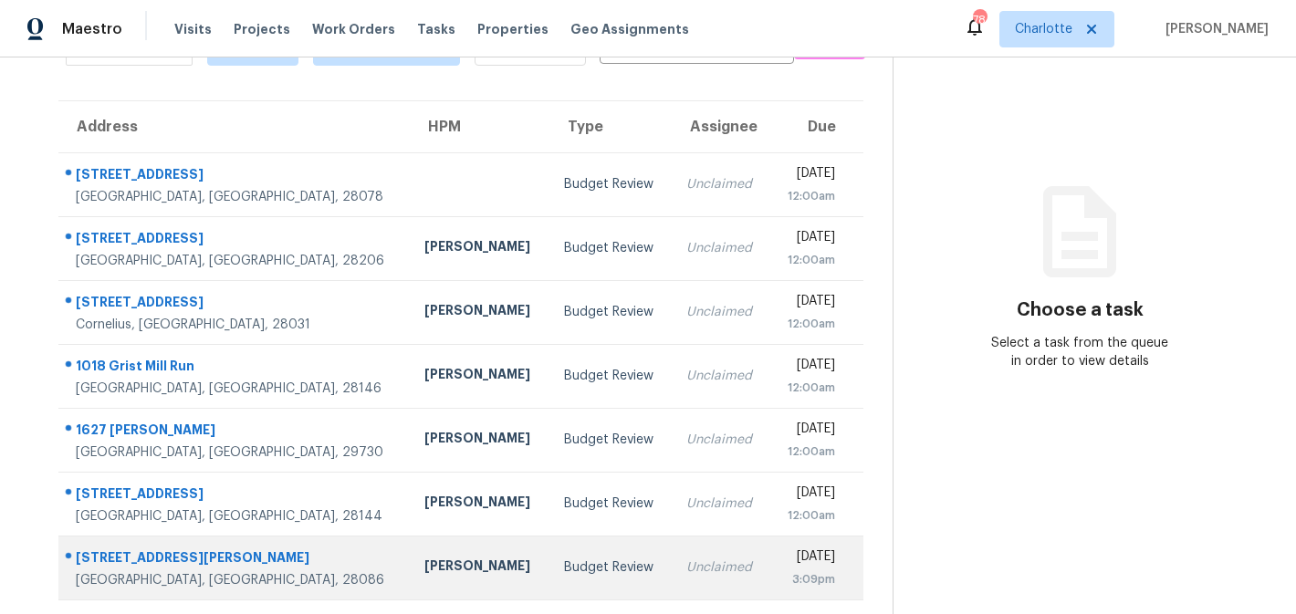
click at [784, 576] on div "3:09pm" at bounding box center [809, 579] width 50 height 18
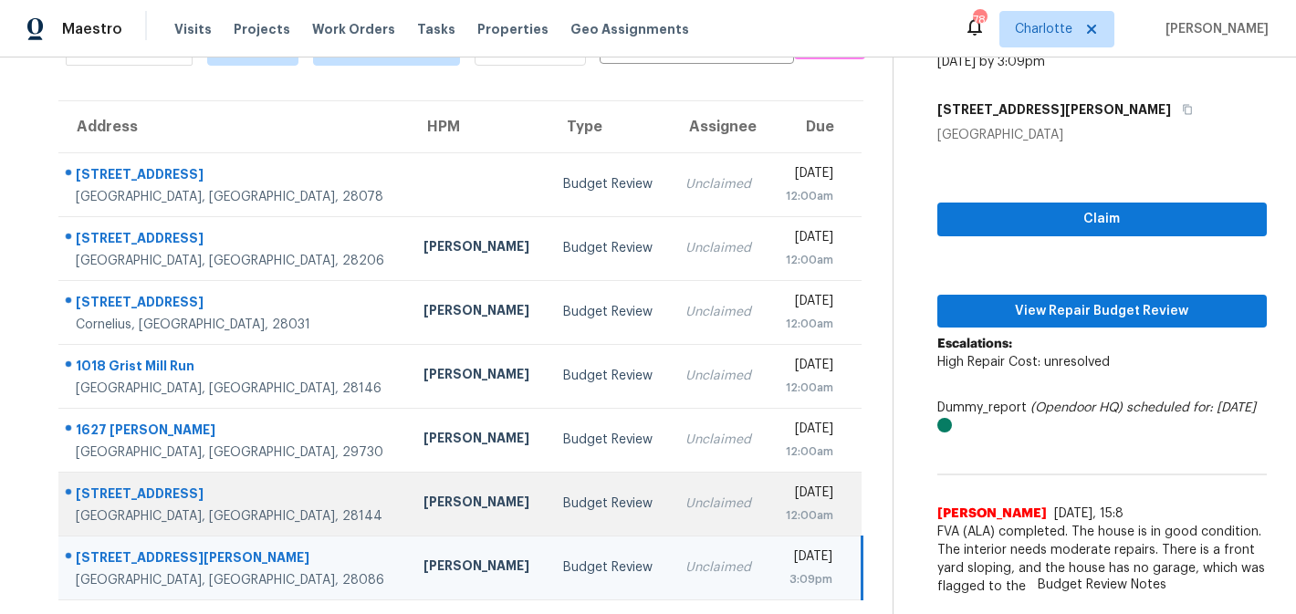
click at [685, 503] on div "Unclaimed" at bounding box center [719, 504] width 68 height 18
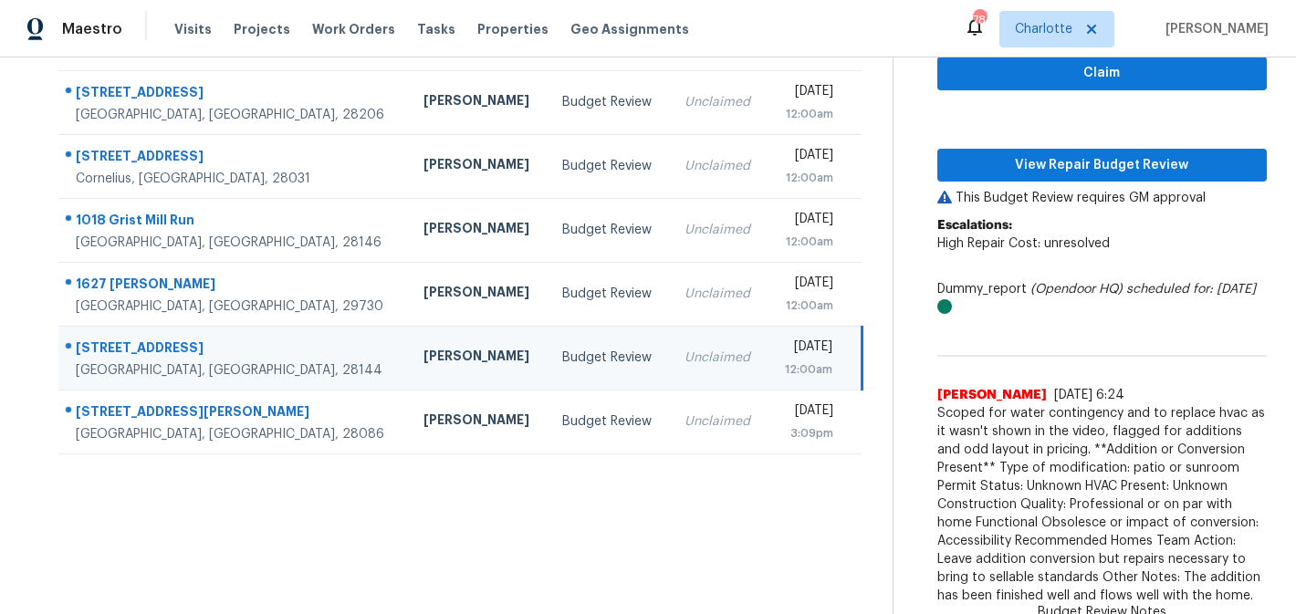
scroll to position [7, 0]
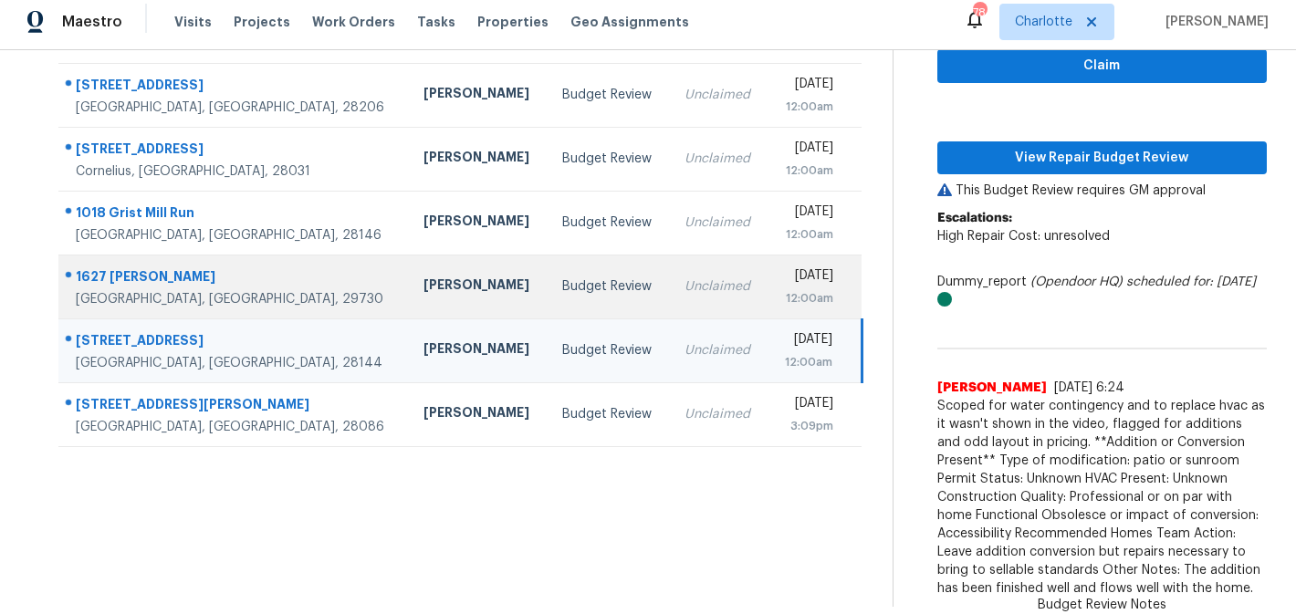
click at [670, 299] on td "Unclaimed" at bounding box center [719, 287] width 98 height 64
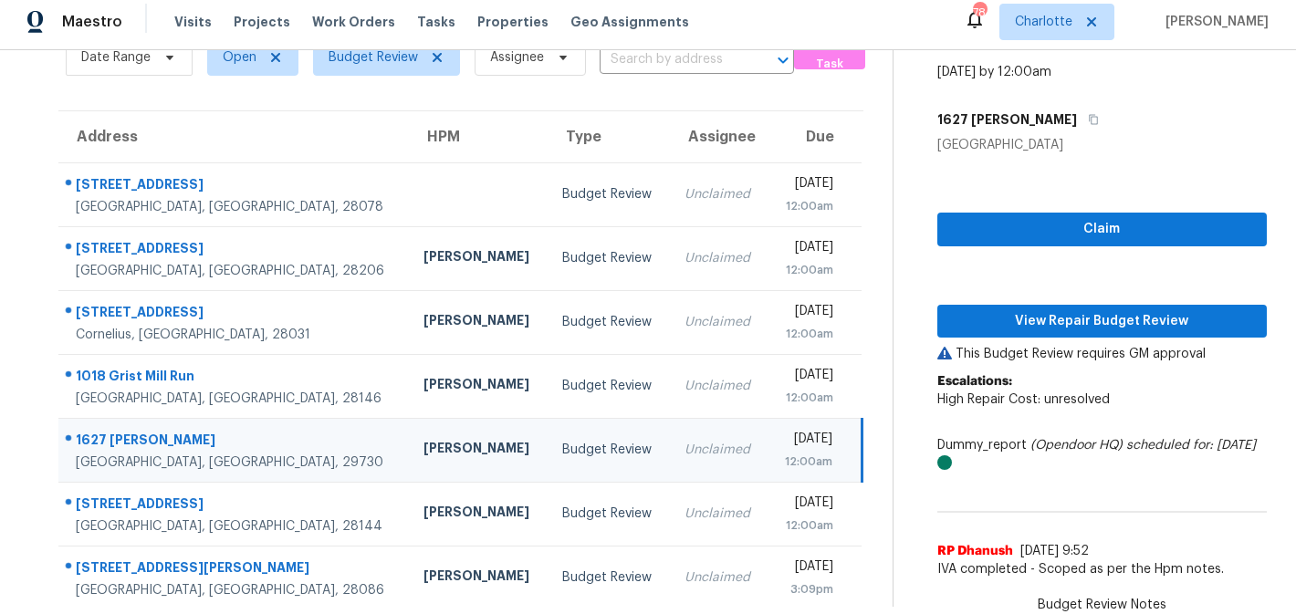
scroll to position [0, 0]
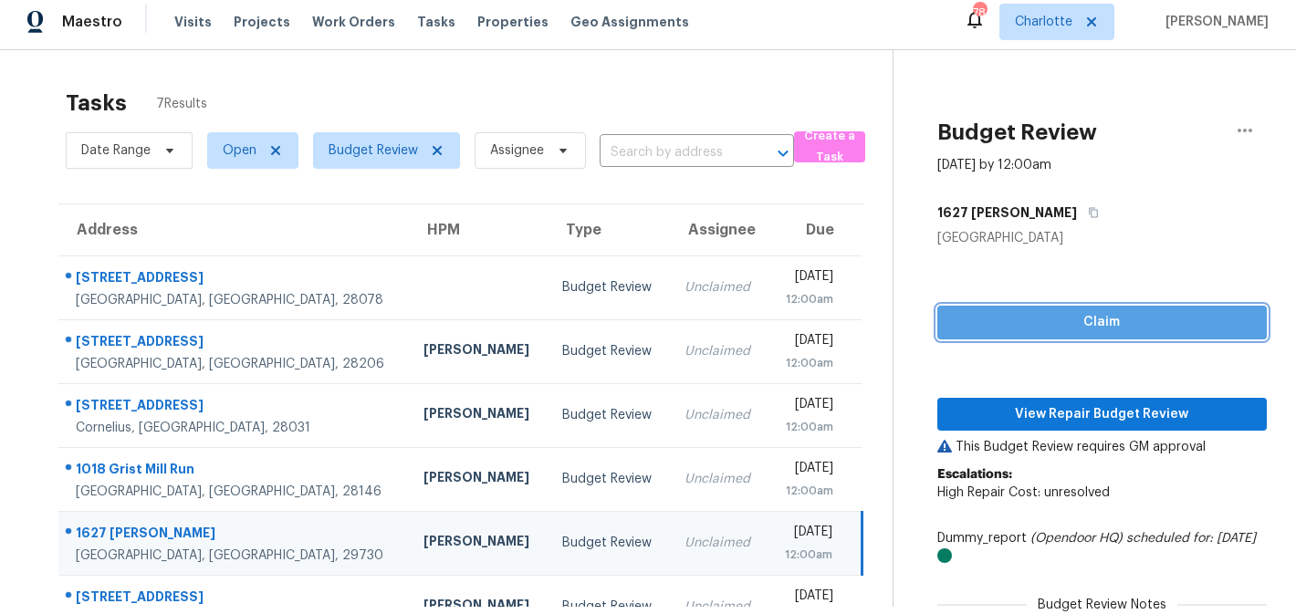
click at [1082, 335] on button "Claim" at bounding box center [1101, 323] width 329 height 34
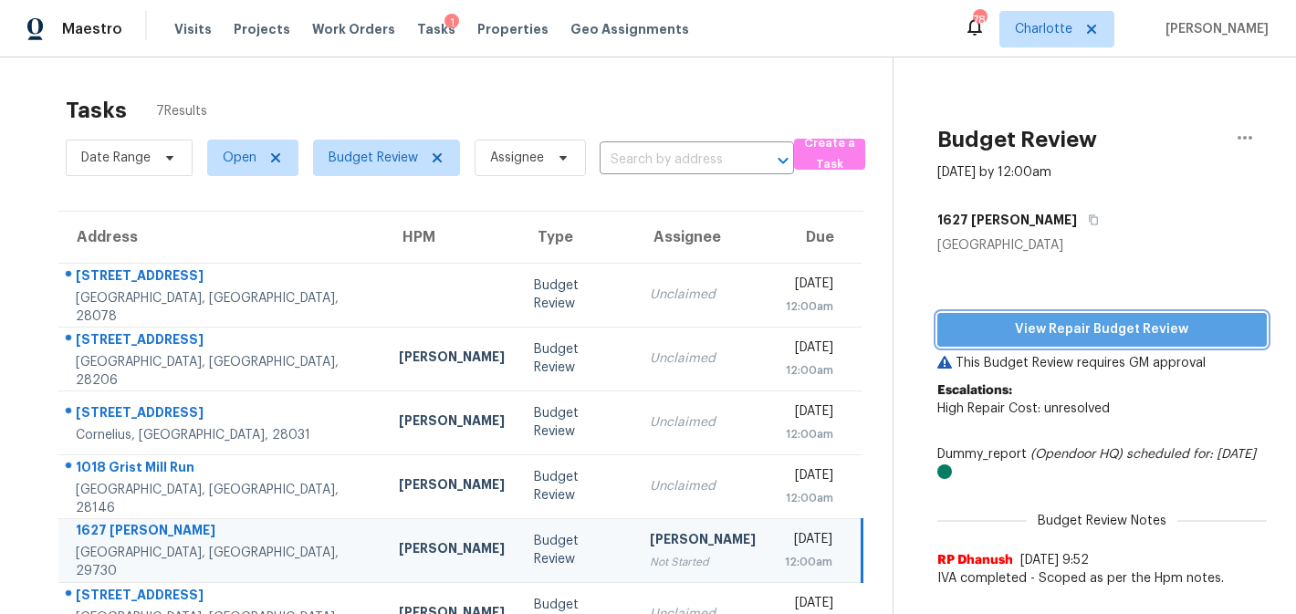
click at [1100, 329] on span "View Repair Budget Review" at bounding box center [1102, 330] width 300 height 23
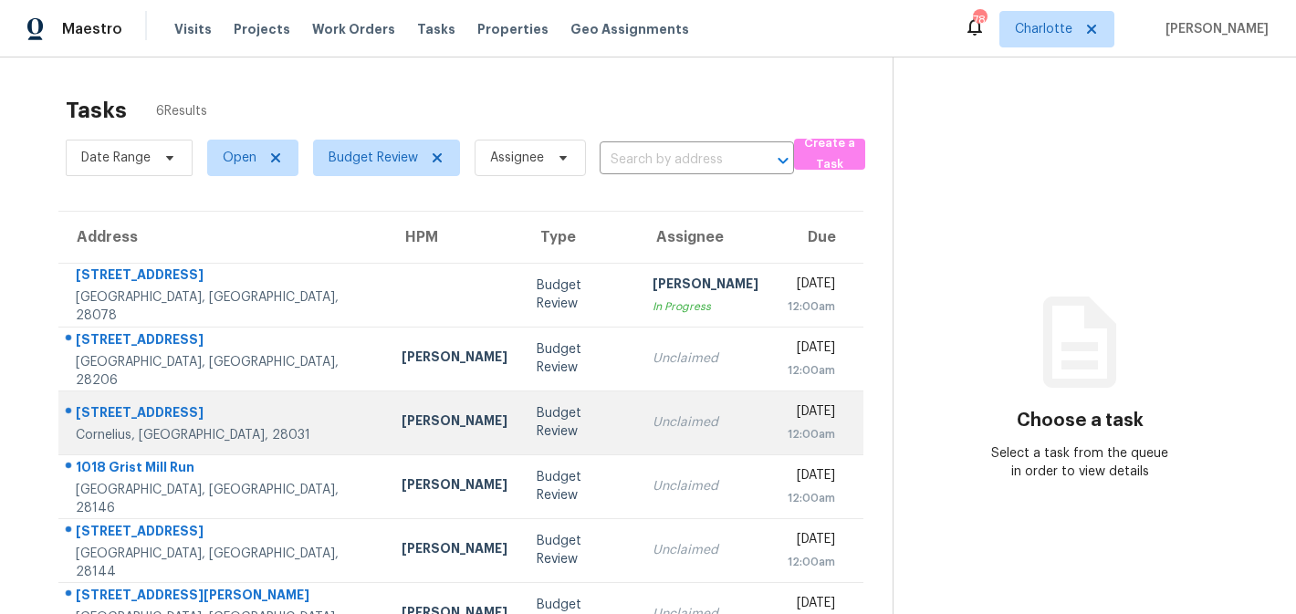
scroll to position [57, 0]
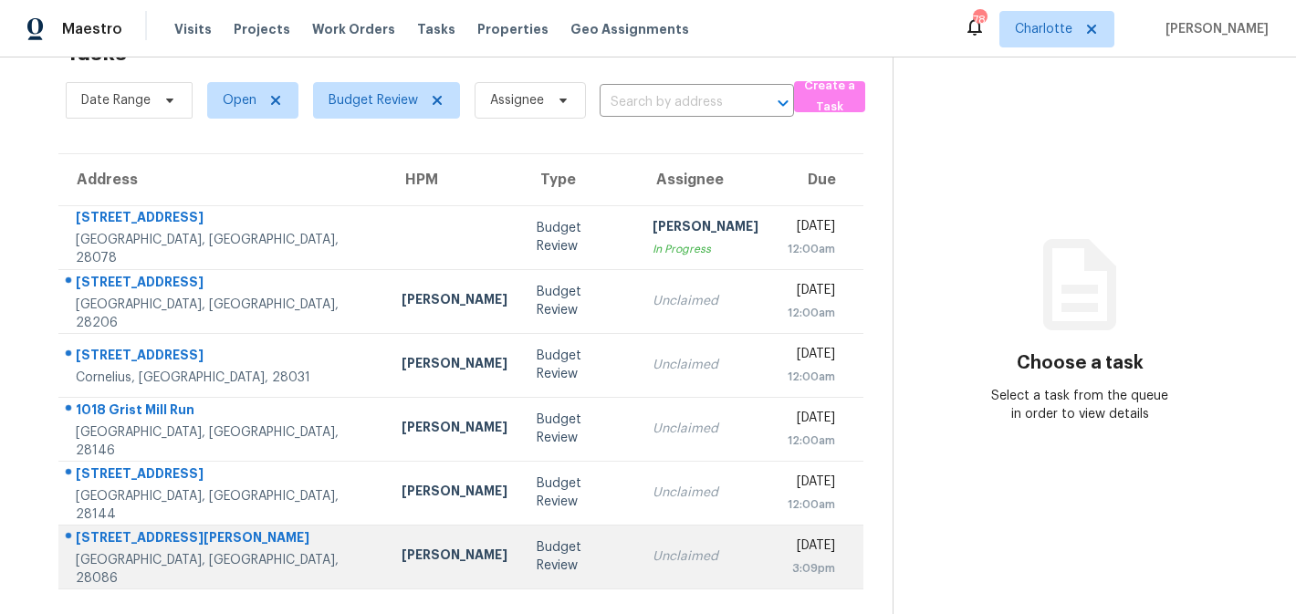
click at [773, 551] on td "[DATE] 3:09pm" at bounding box center [818, 557] width 90 height 64
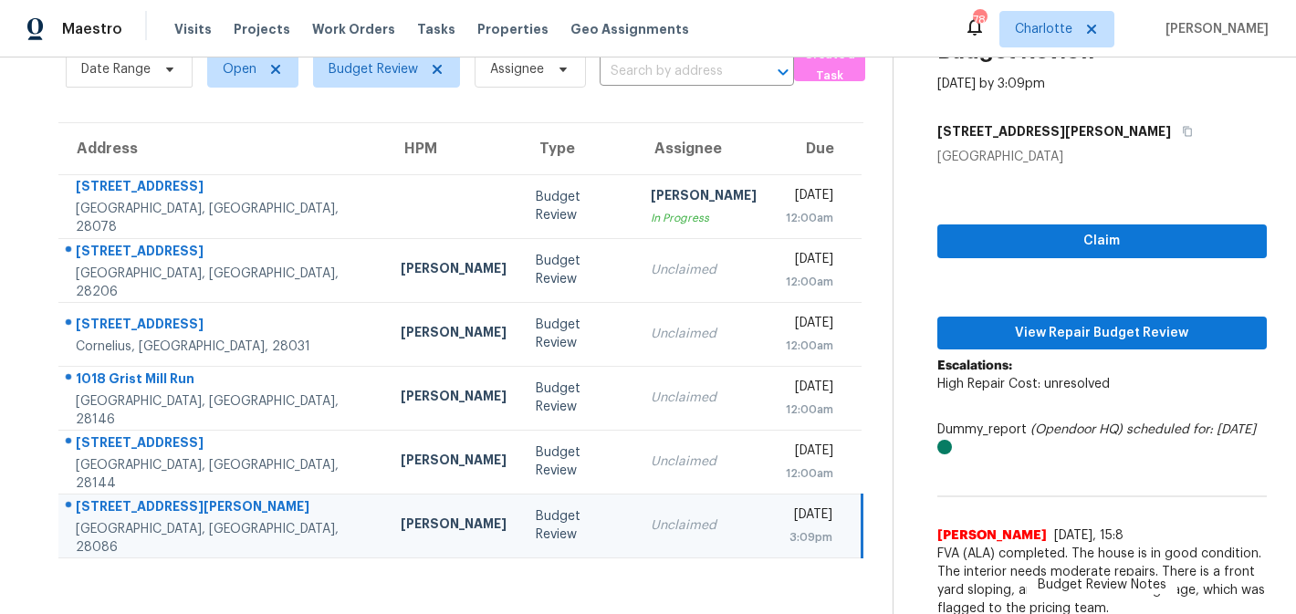
scroll to position [101, 0]
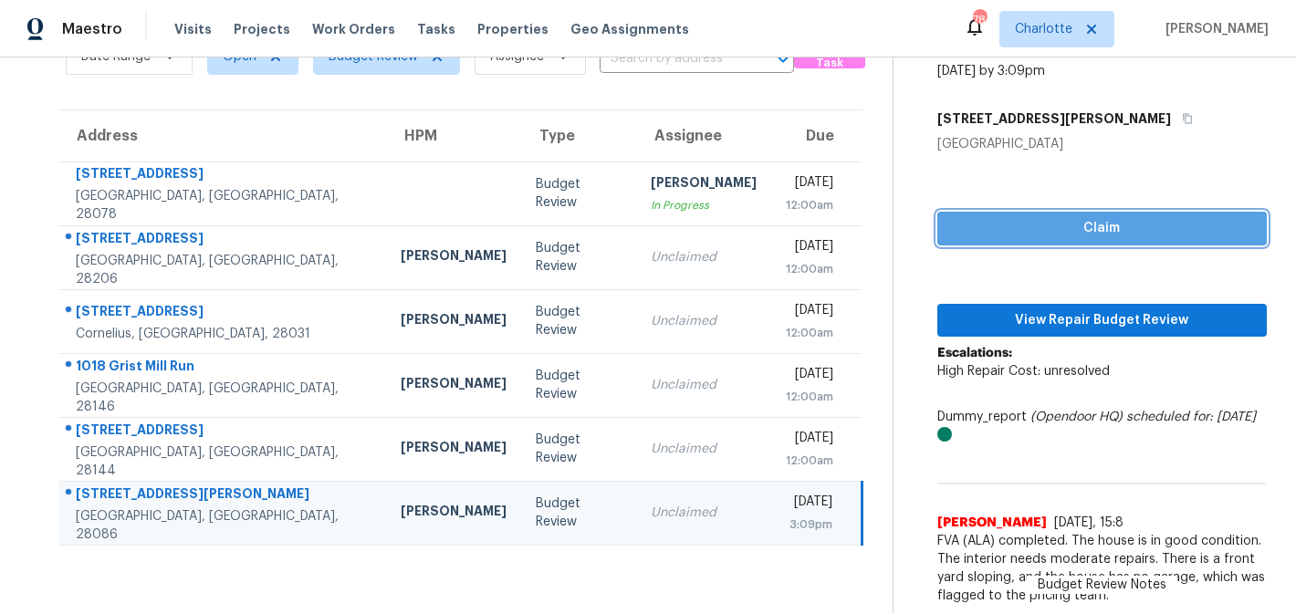
click at [1054, 225] on span "Claim" at bounding box center [1102, 228] width 300 height 23
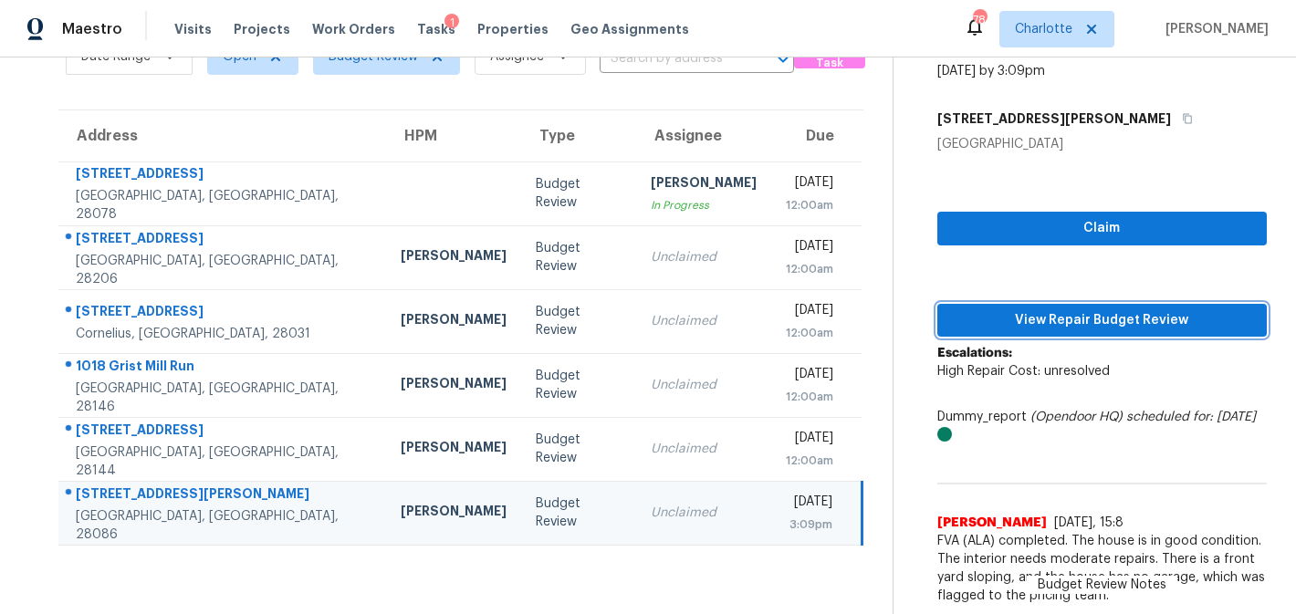
click at [1060, 325] on span "View Repair Budget Review" at bounding box center [1102, 320] width 300 height 23
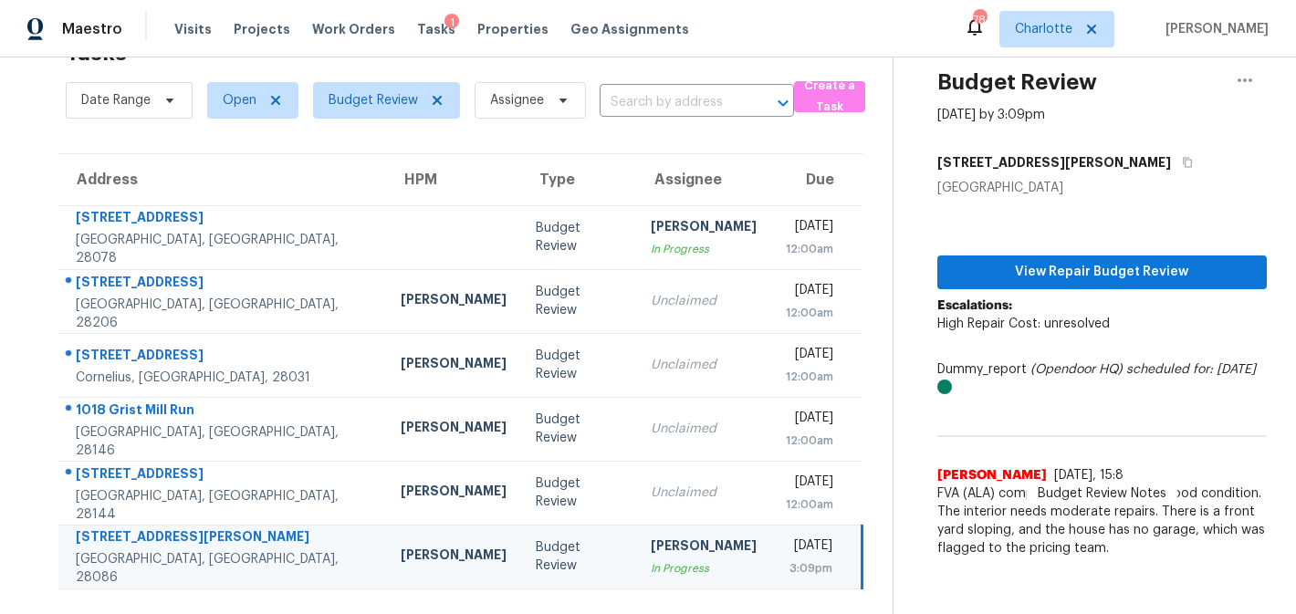
scroll to position [57, 0]
click at [1076, 272] on span "View Repair Budget Review" at bounding box center [1102, 272] width 300 height 23
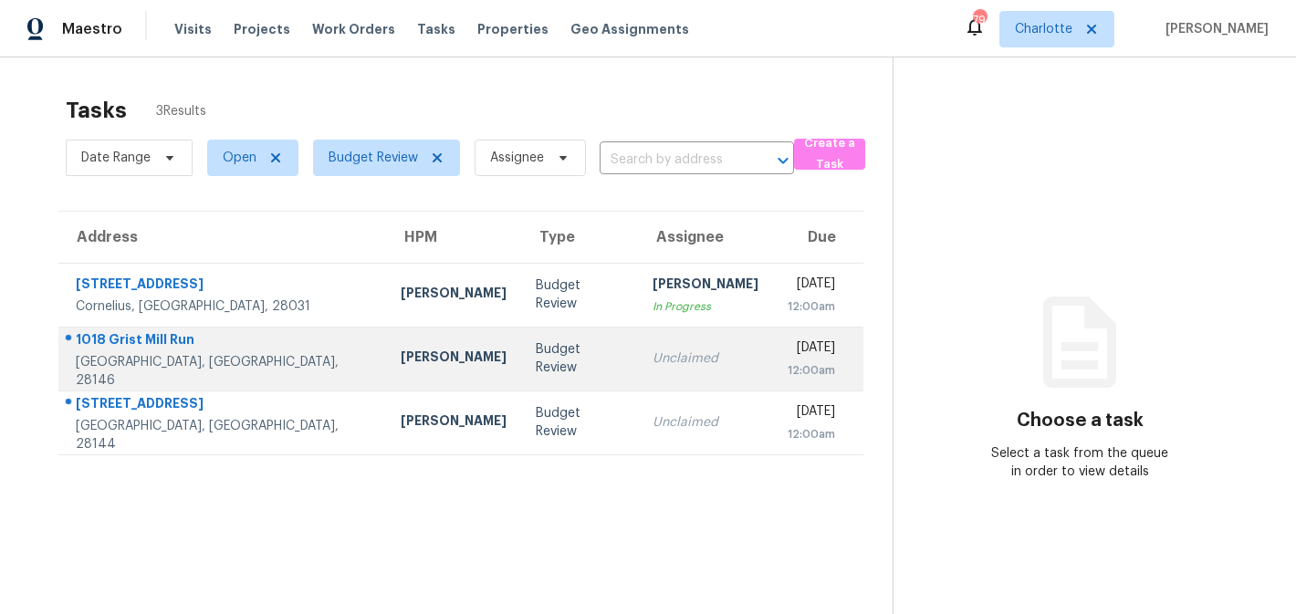
click at [653, 366] on div "Unclaimed" at bounding box center [706, 359] width 106 height 18
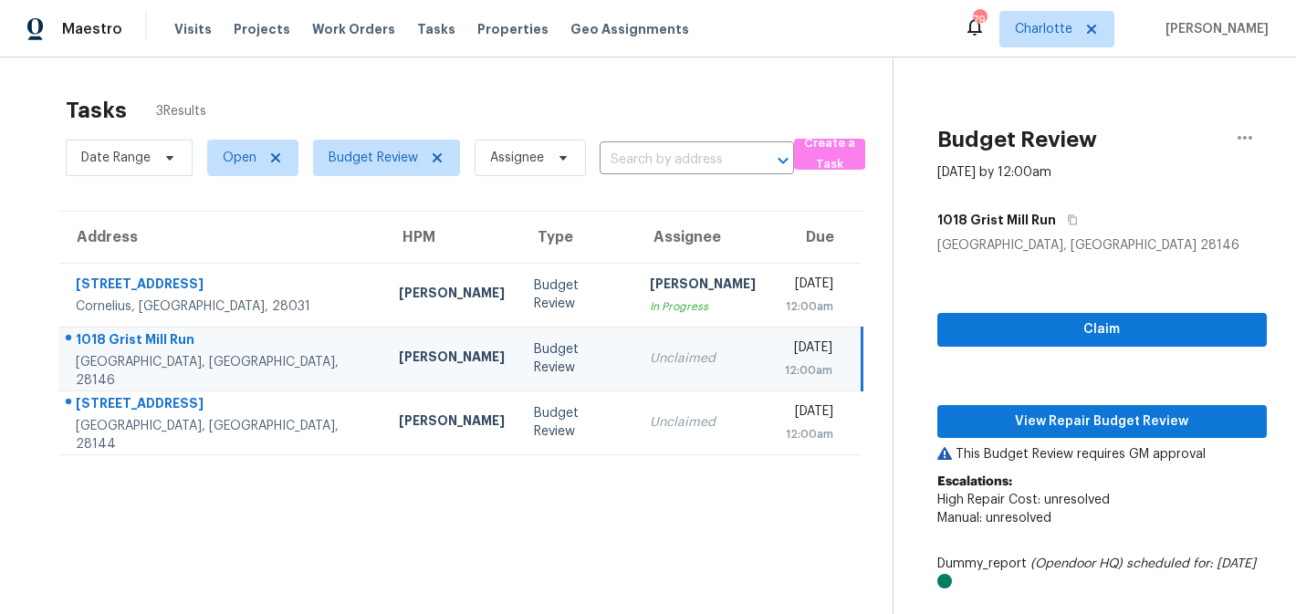
scroll to position [92, 0]
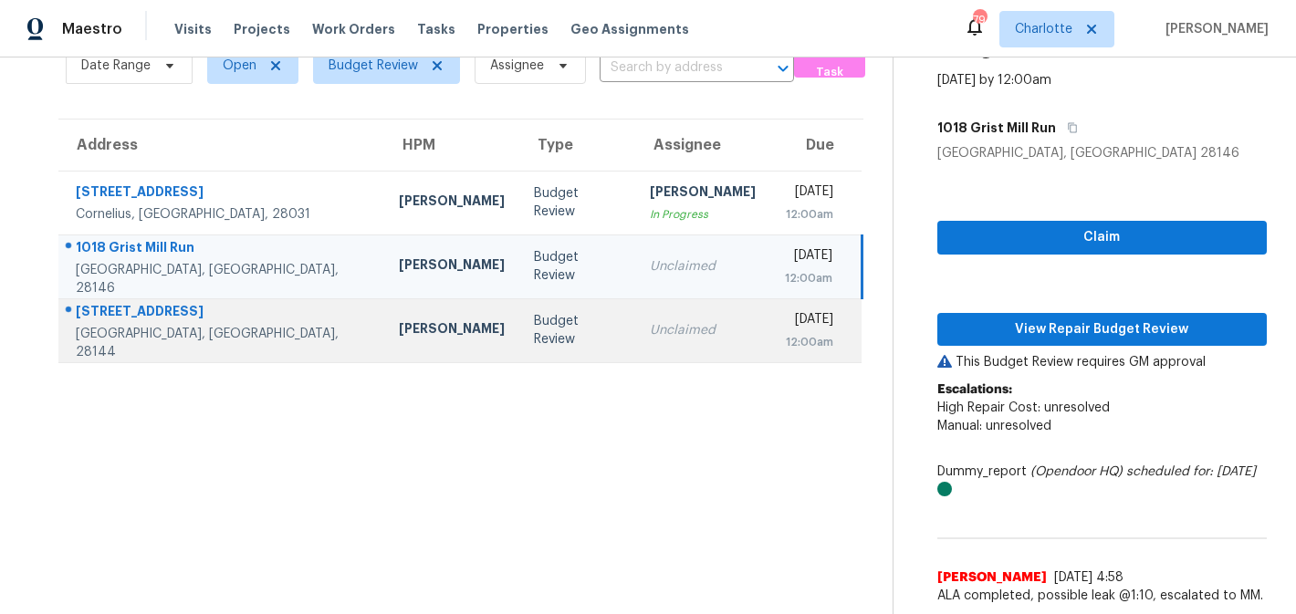
click at [534, 345] on td "Budget Review" at bounding box center [576, 330] width 115 height 64
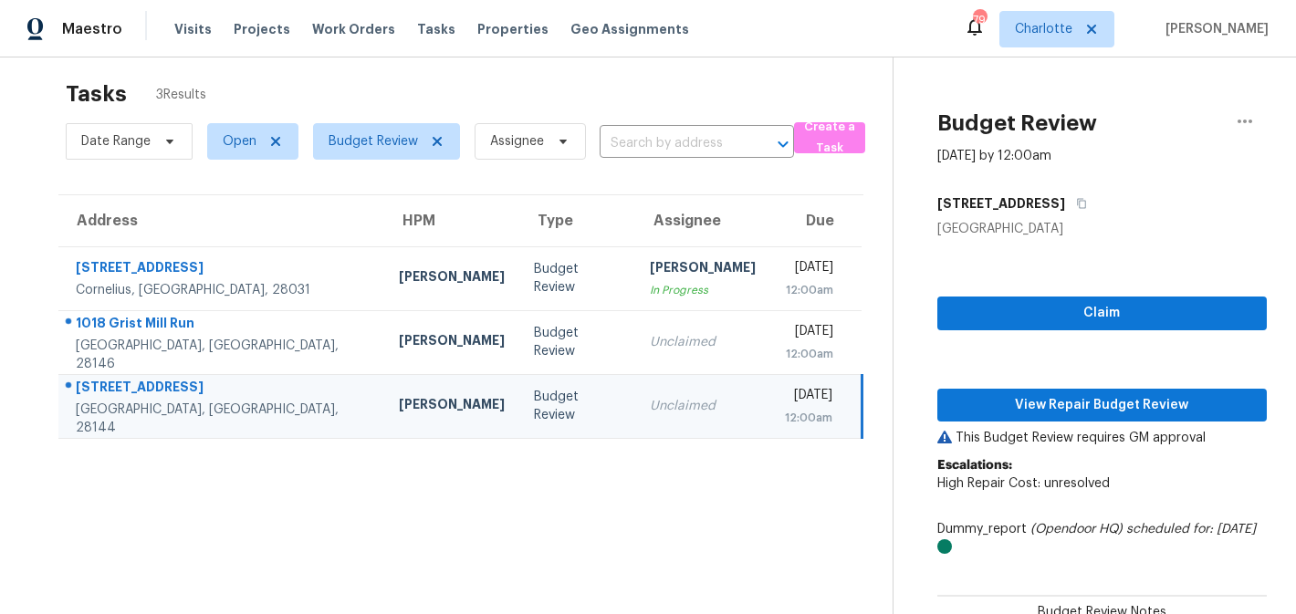
scroll to position [0, 0]
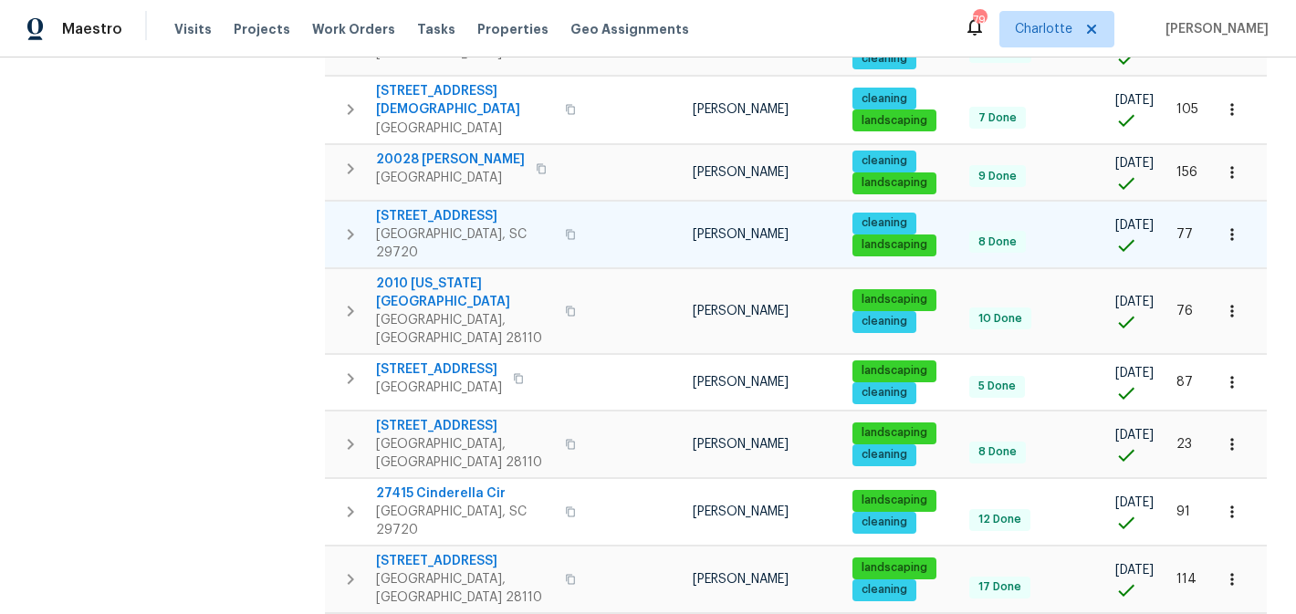
scroll to position [514, 0]
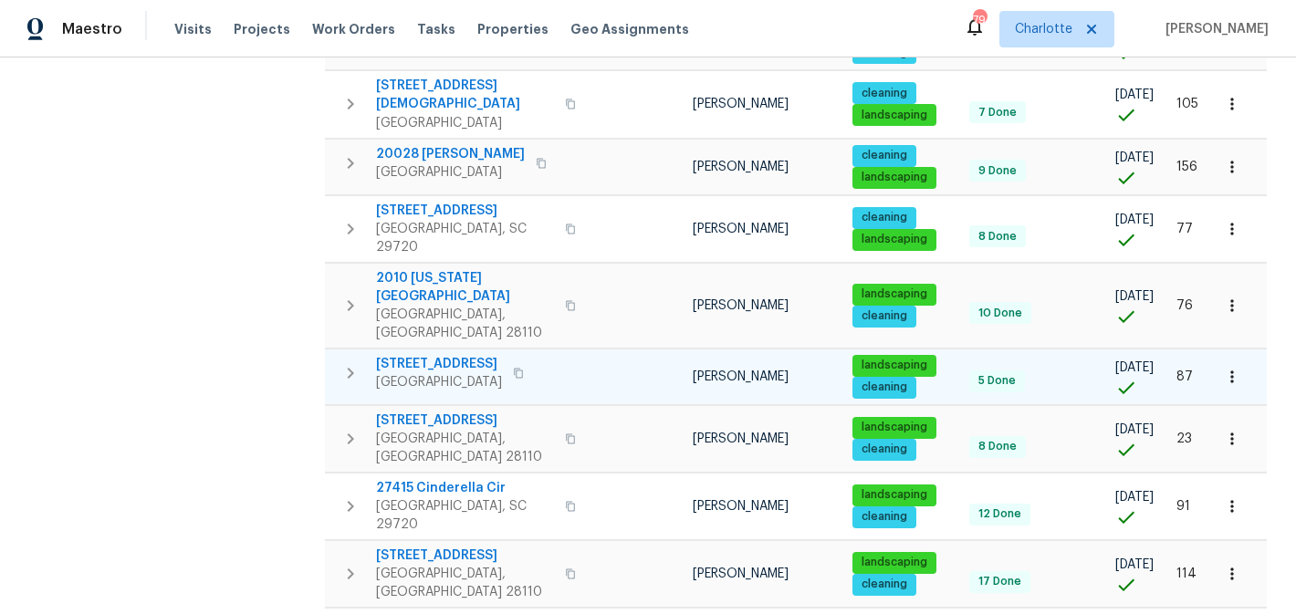
click at [429, 355] on span "3486 Duchess Ave" at bounding box center [439, 364] width 126 height 18
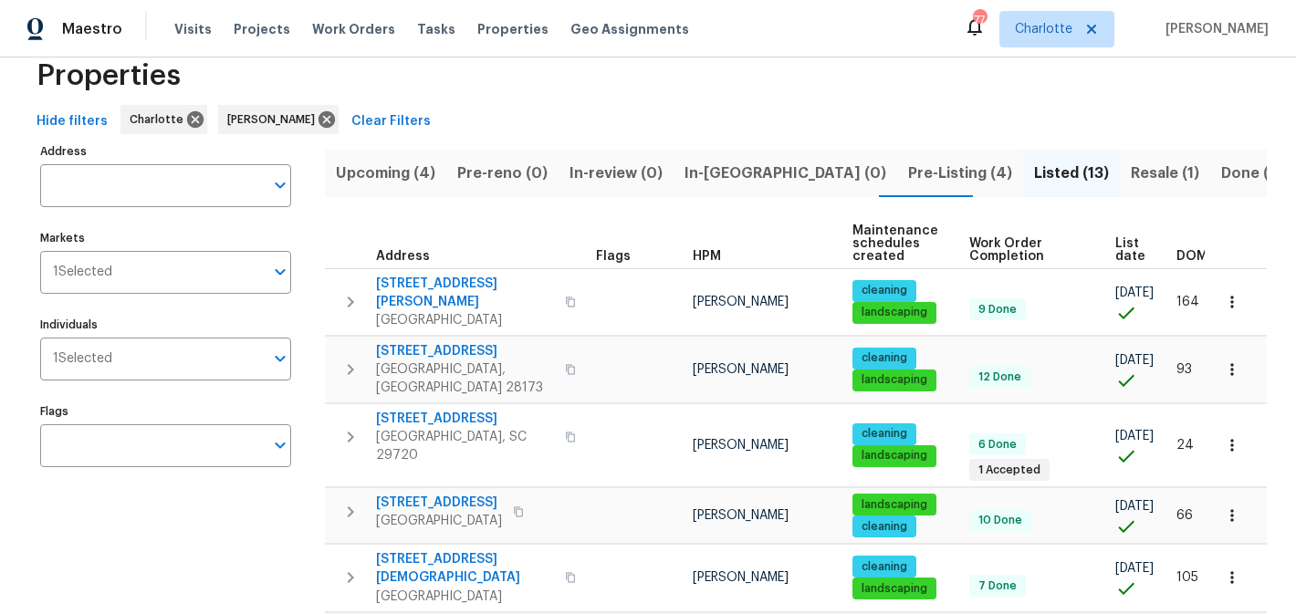
scroll to position [0, 0]
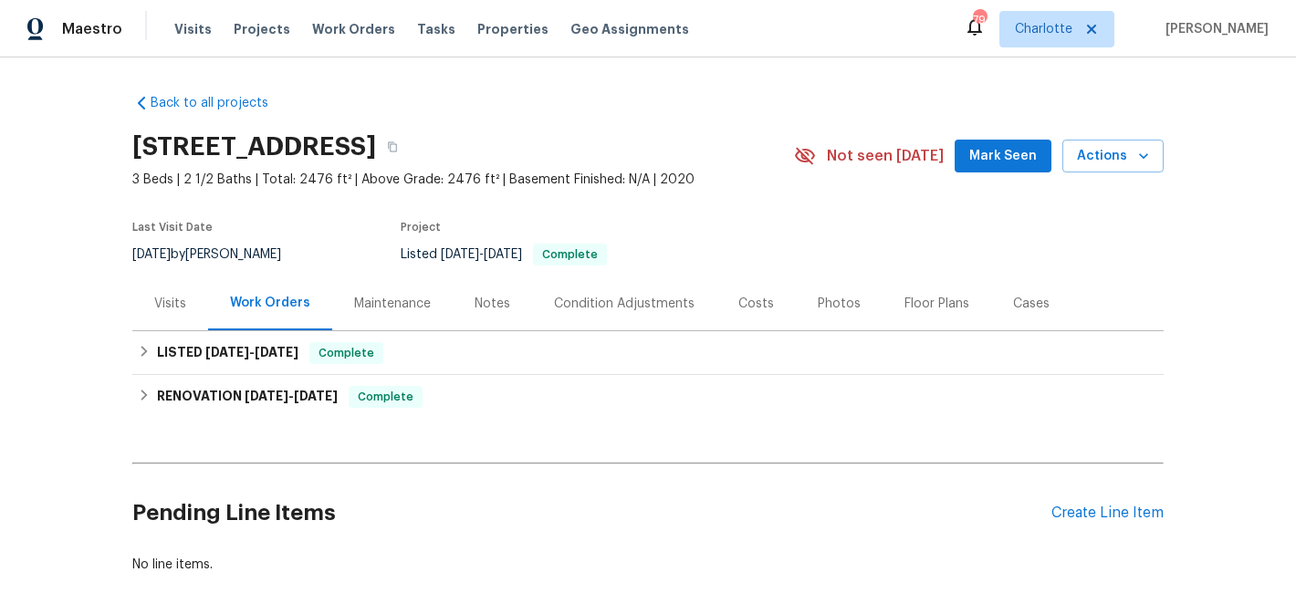
click at [397, 314] on div "Maintenance" at bounding box center [392, 304] width 120 height 54
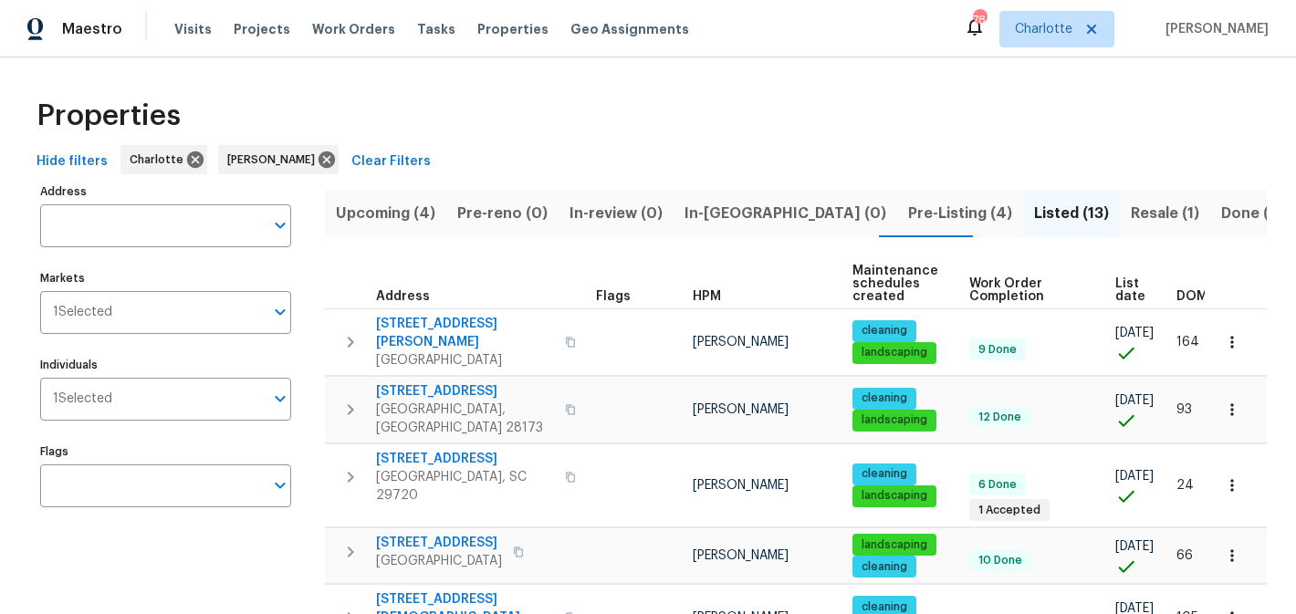
click at [1131, 204] on span "Resale (1)" at bounding box center [1165, 214] width 68 height 26
